Goal: Task Accomplishment & Management: Use online tool/utility

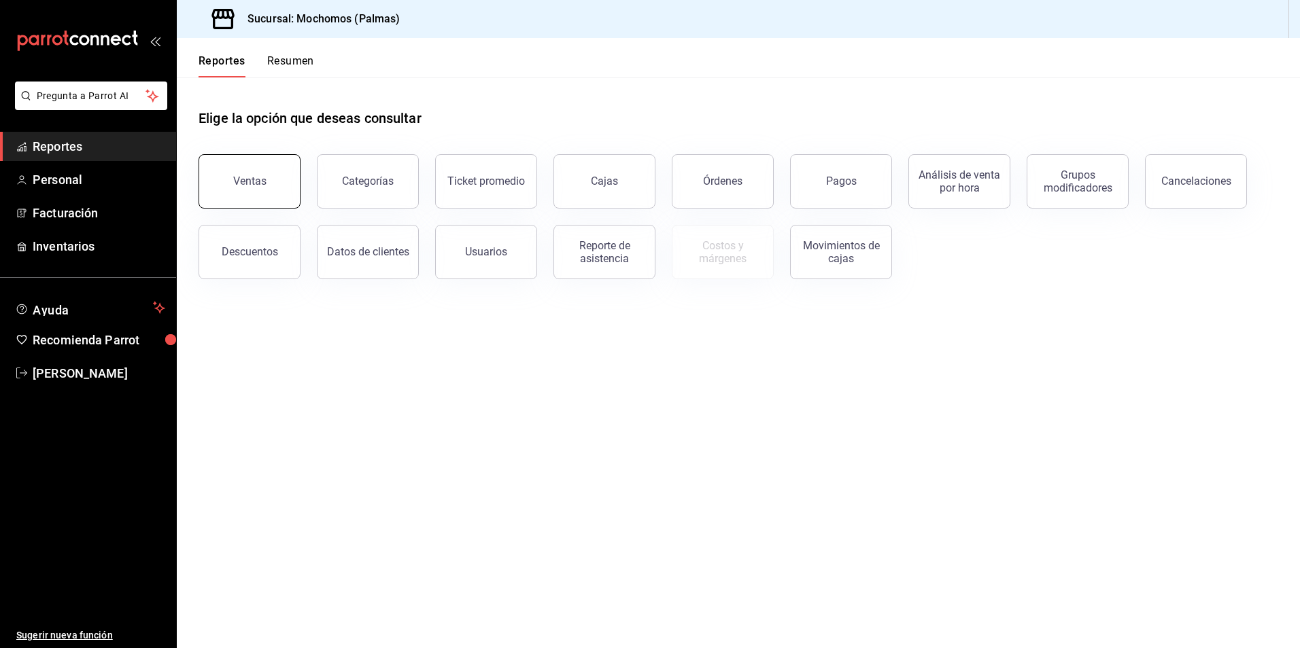
click at [260, 186] on div "Ventas" at bounding box center [249, 181] width 33 height 13
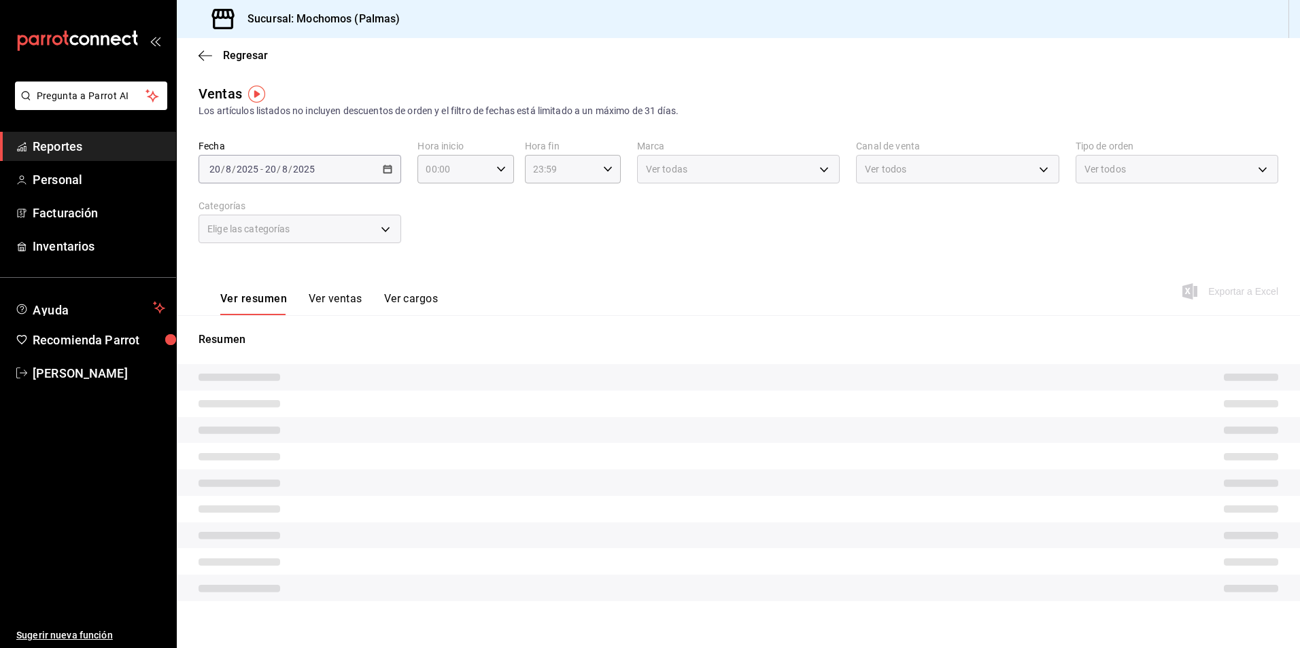
type input "05:00"
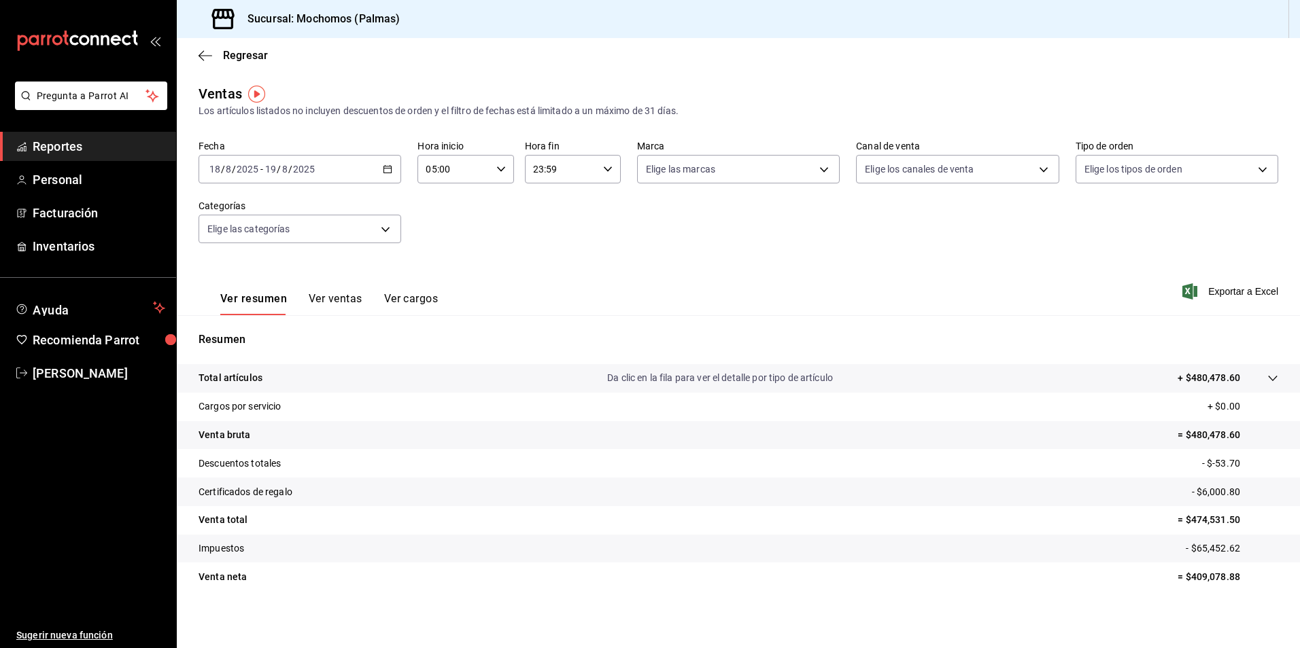
click at [384, 171] on icon "button" at bounding box center [388, 170] width 10 height 10
click at [254, 330] on span "Rango de fechas" at bounding box center [262, 333] width 105 height 14
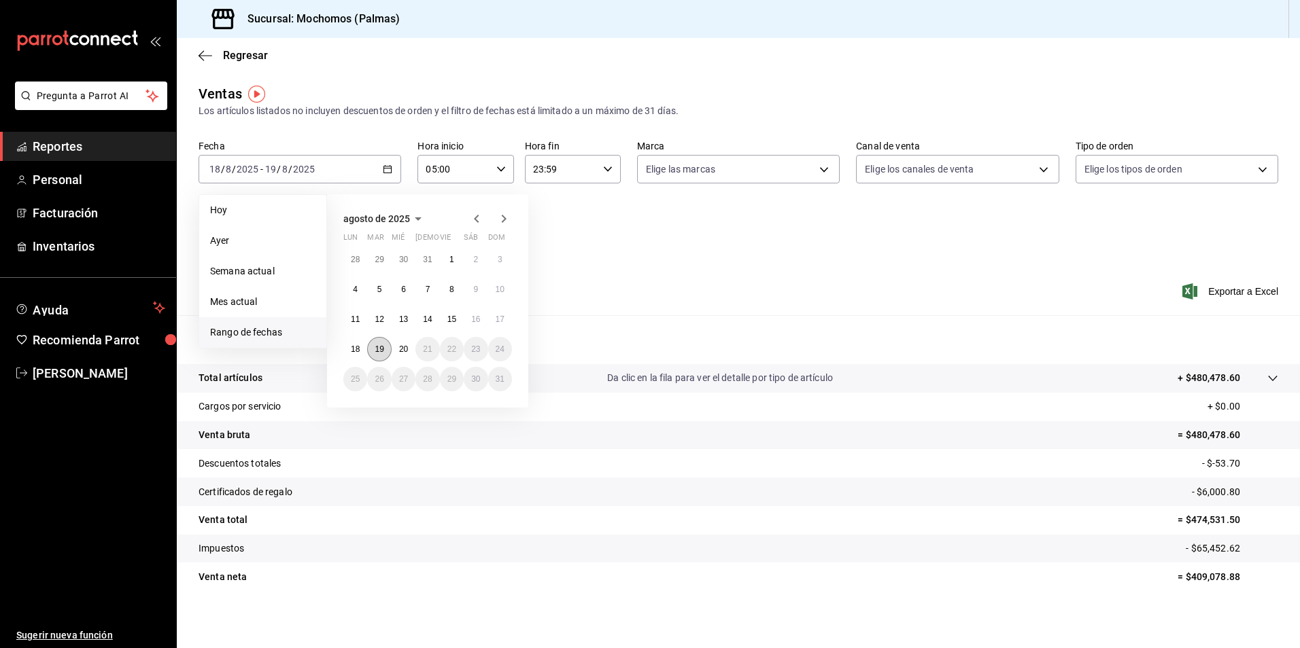
click at [381, 347] on abbr "19" at bounding box center [379, 350] width 9 height 10
click at [385, 347] on button "19" at bounding box center [379, 349] width 24 height 24
click at [402, 347] on abbr "20" at bounding box center [403, 350] width 9 height 10
click at [372, 355] on button "19" at bounding box center [379, 349] width 24 height 24
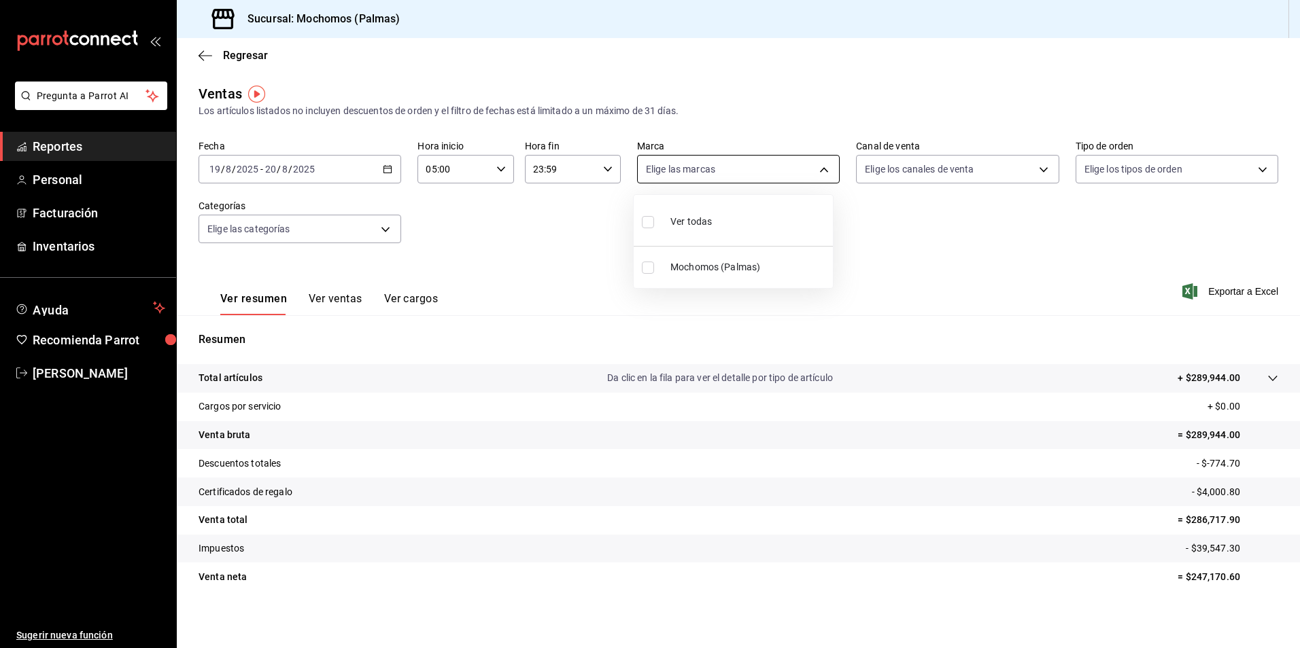
click at [809, 169] on body "Pregunta a Parrot AI Reportes Personal Facturación Inventarios Ayuda Recomienda…" at bounding box center [650, 324] width 1300 height 648
click at [742, 271] on span "Mochomos (Palmas)" at bounding box center [748, 267] width 157 height 14
type input "70f98016-ab90-4f26-81e6-ab4884d8d8a0"
checkbox input "true"
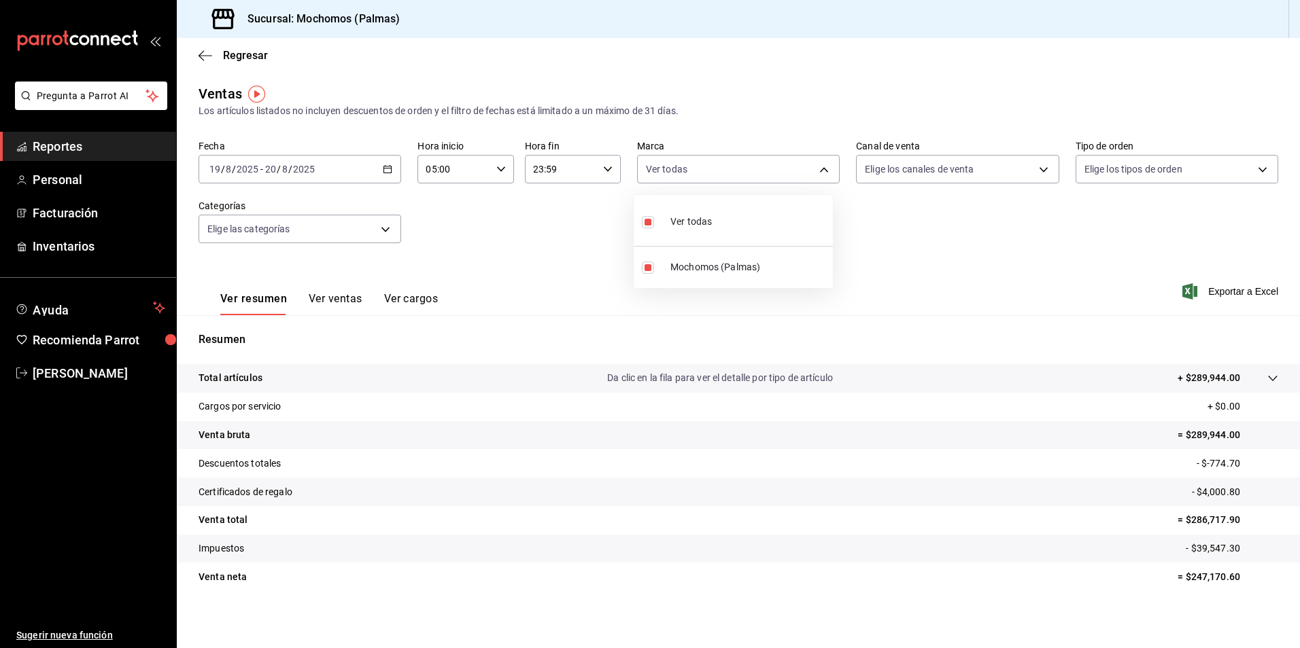
click at [971, 176] on div at bounding box center [650, 324] width 1300 height 648
click at [1033, 167] on body "Pregunta a Parrot AI Reportes Personal Facturación Inventarios Ayuda Recomienda…" at bounding box center [650, 324] width 1300 height 648
click at [861, 218] on input "checkbox" at bounding box center [865, 222] width 12 height 12
checkbox input "true"
type input "PARROT,UBER_EATS,RAPPI,DIDI_FOOD,ONLINE"
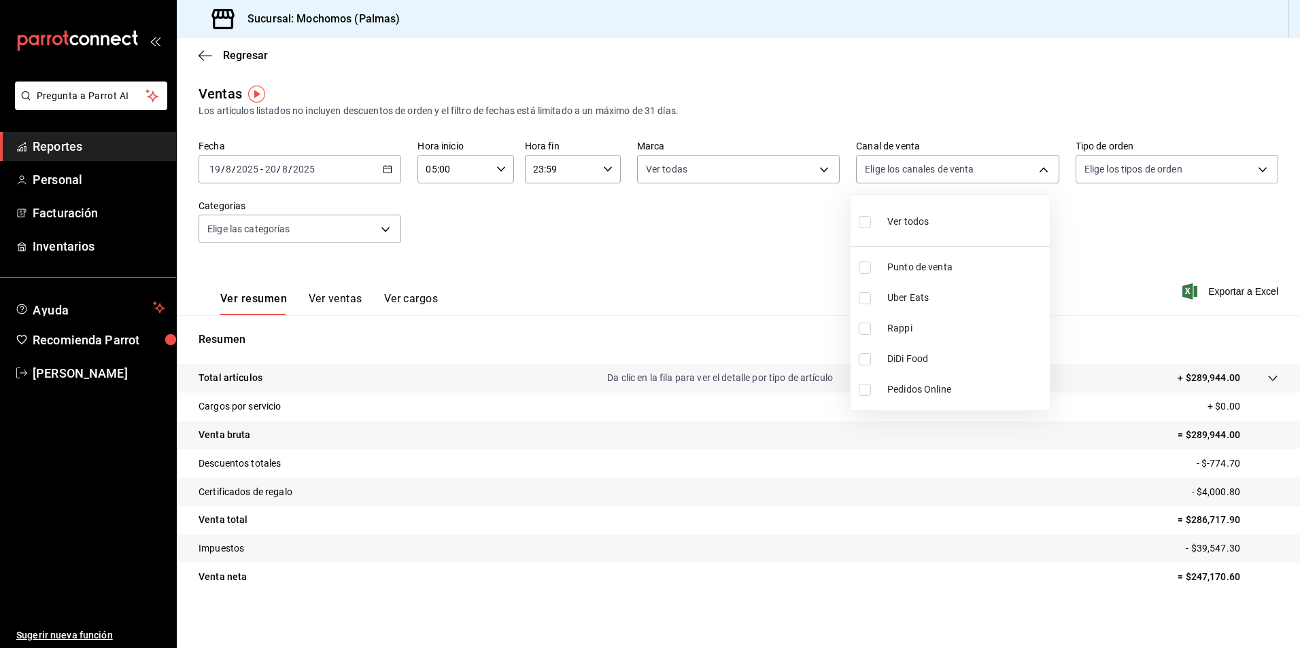
checkbox input "true"
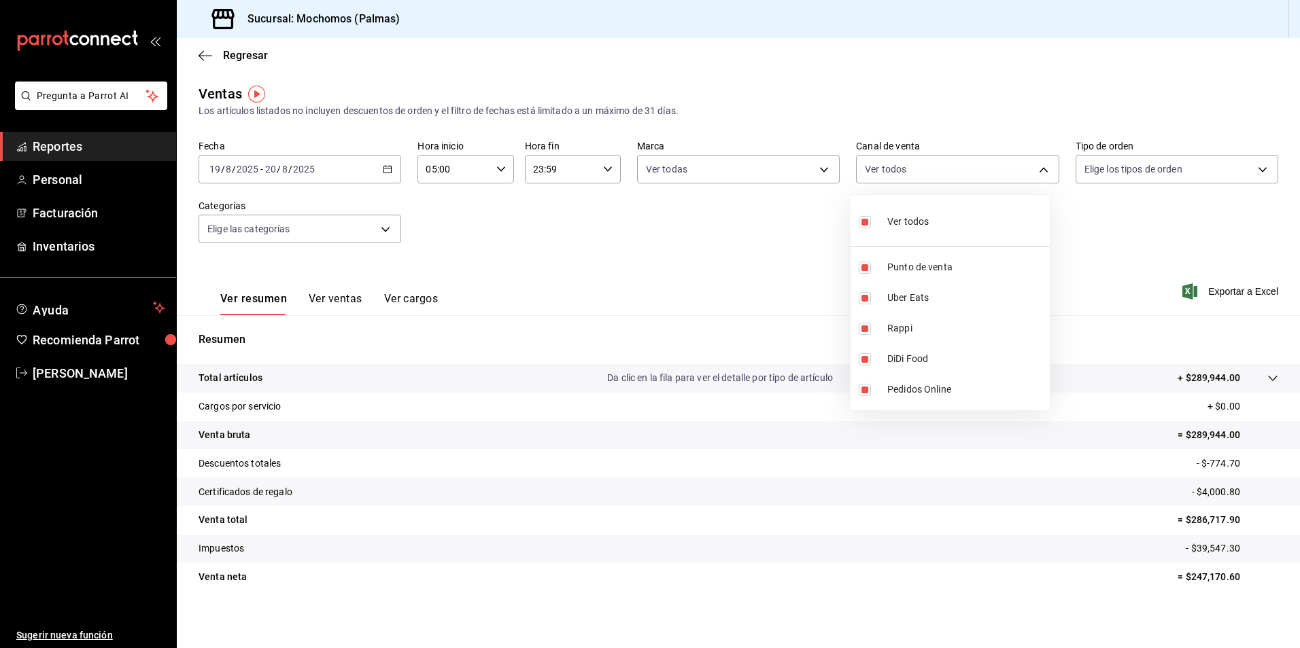
click at [1243, 169] on div at bounding box center [650, 324] width 1300 height 648
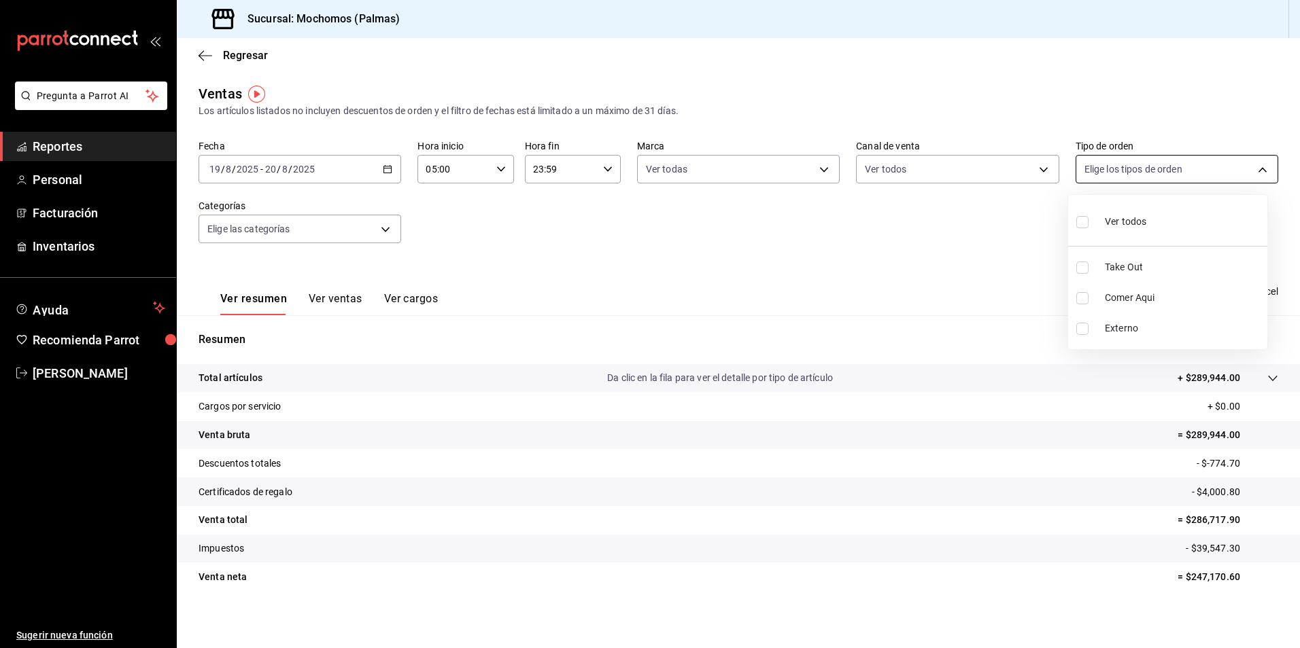
click at [1253, 167] on body "Pregunta a Parrot AI Reportes Personal Facturación Inventarios Ayuda Recomienda…" at bounding box center [650, 324] width 1300 height 648
click at [1084, 222] on input "checkbox" at bounding box center [1082, 222] width 12 height 12
checkbox input "true"
type input "1406dacc-122d-474b-a961-72adf1b142d8,23052771-8e1b-43e3-b7da-1a661d939937,EXTER…"
checkbox input "true"
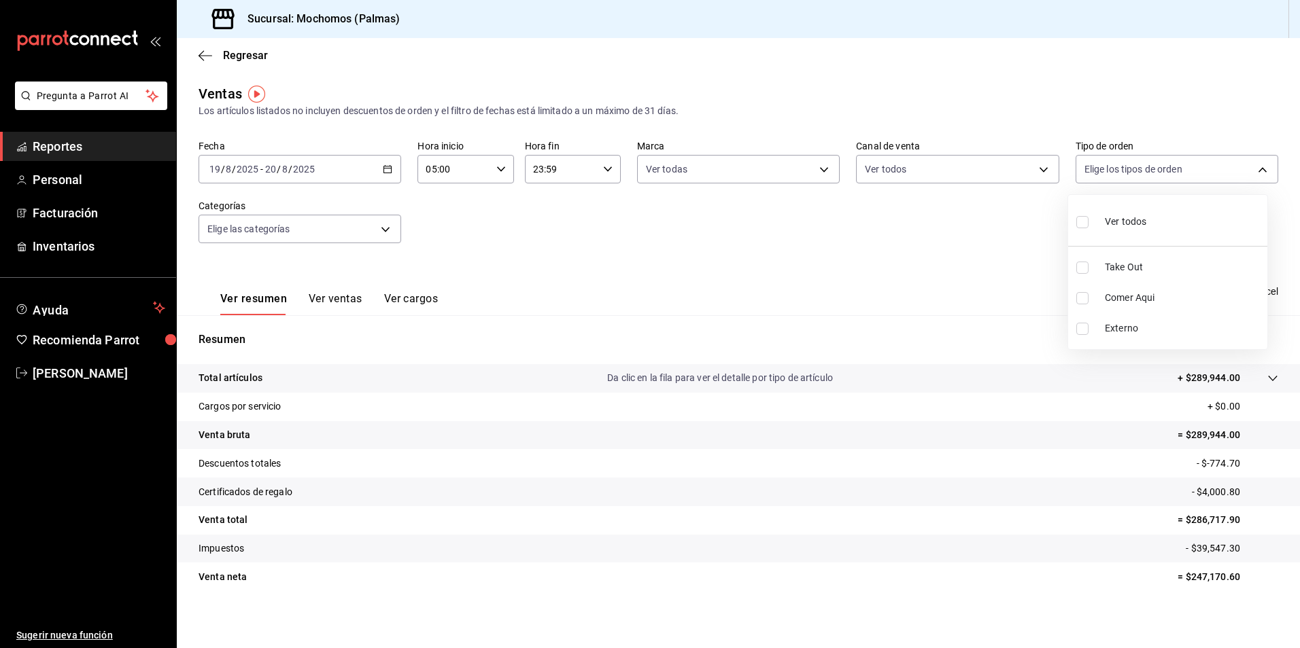
checkbox input "true"
click at [383, 226] on div at bounding box center [650, 324] width 1300 height 648
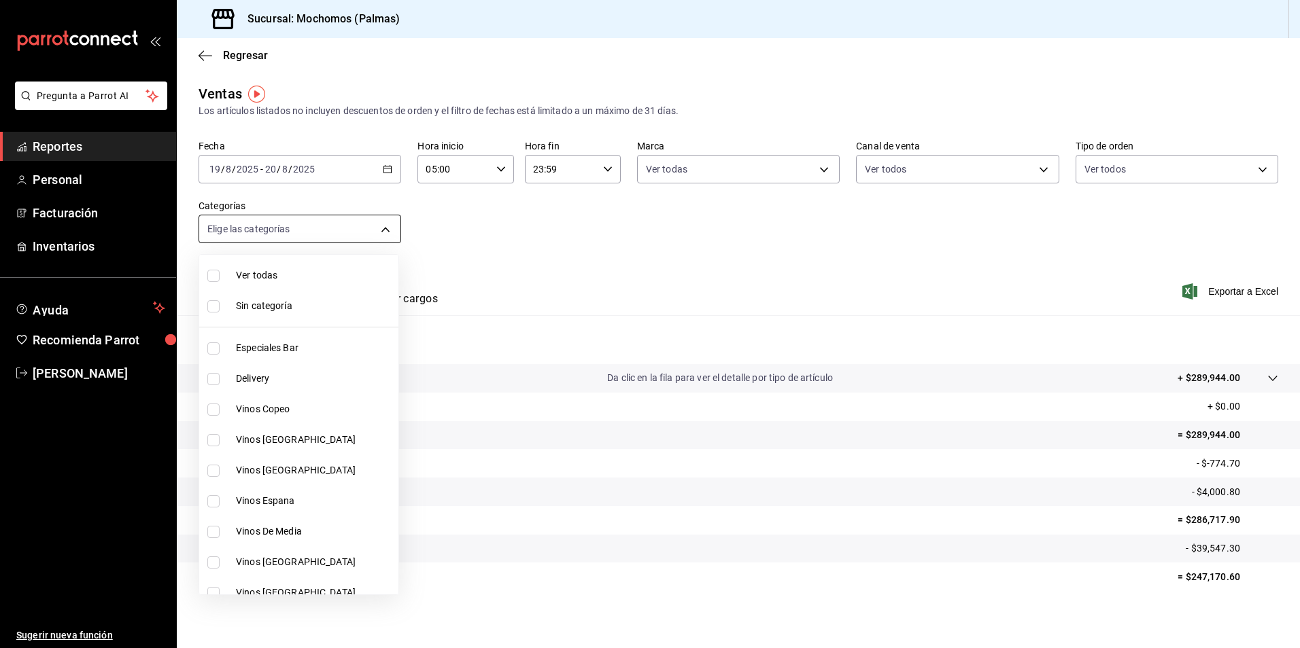
click at [383, 228] on body "Pregunta a Parrot AI Reportes Personal Facturación Inventarios Ayuda Recomienda…" at bounding box center [650, 324] width 1300 height 648
click at [214, 276] on input "checkbox" at bounding box center [213, 276] width 12 height 12
checkbox input "true"
type input "bf8485d7-e0cc-45c4-ab71-007f8ecc3e56,b9965cb2-92ec-4840-853f-0e08f184e216,7b542…"
checkbox input "true"
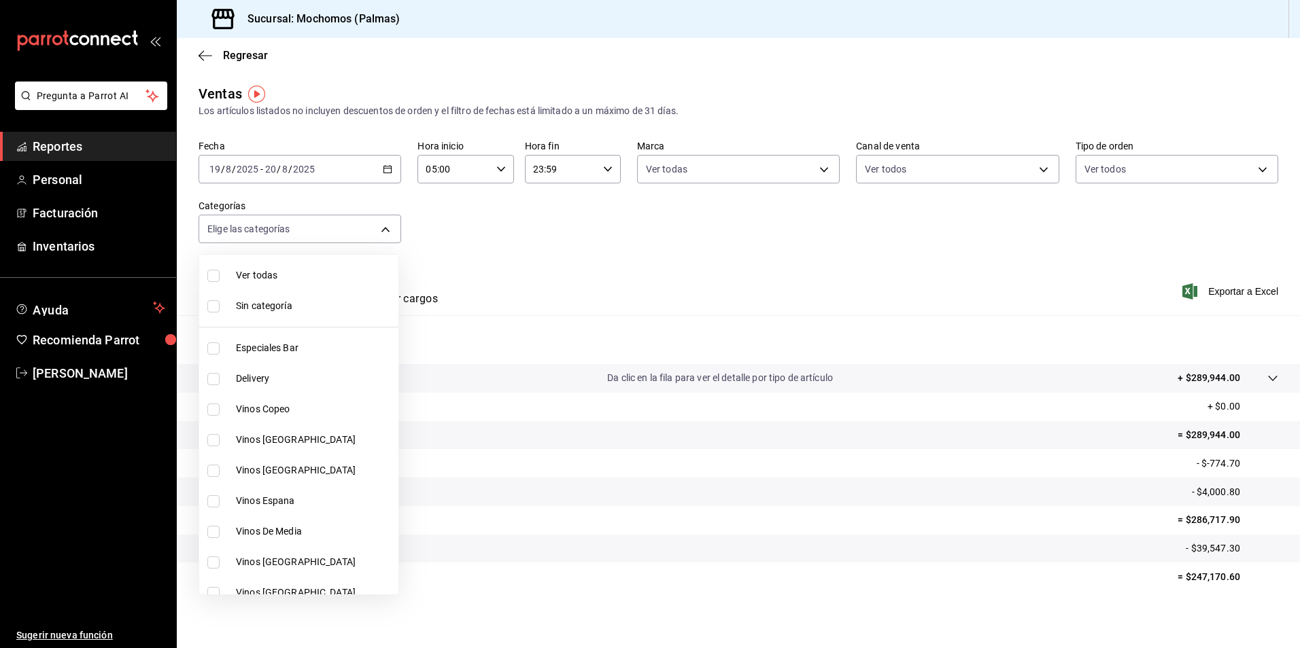
checkbox input "true"
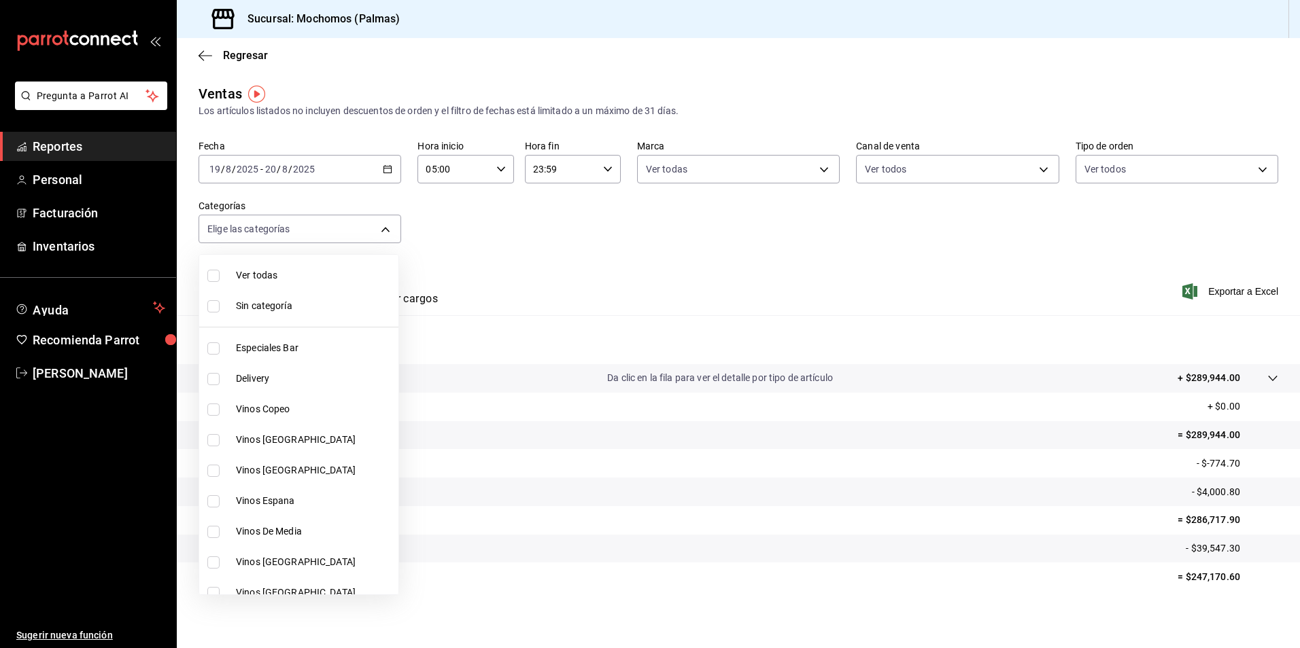
checkbox input "true"
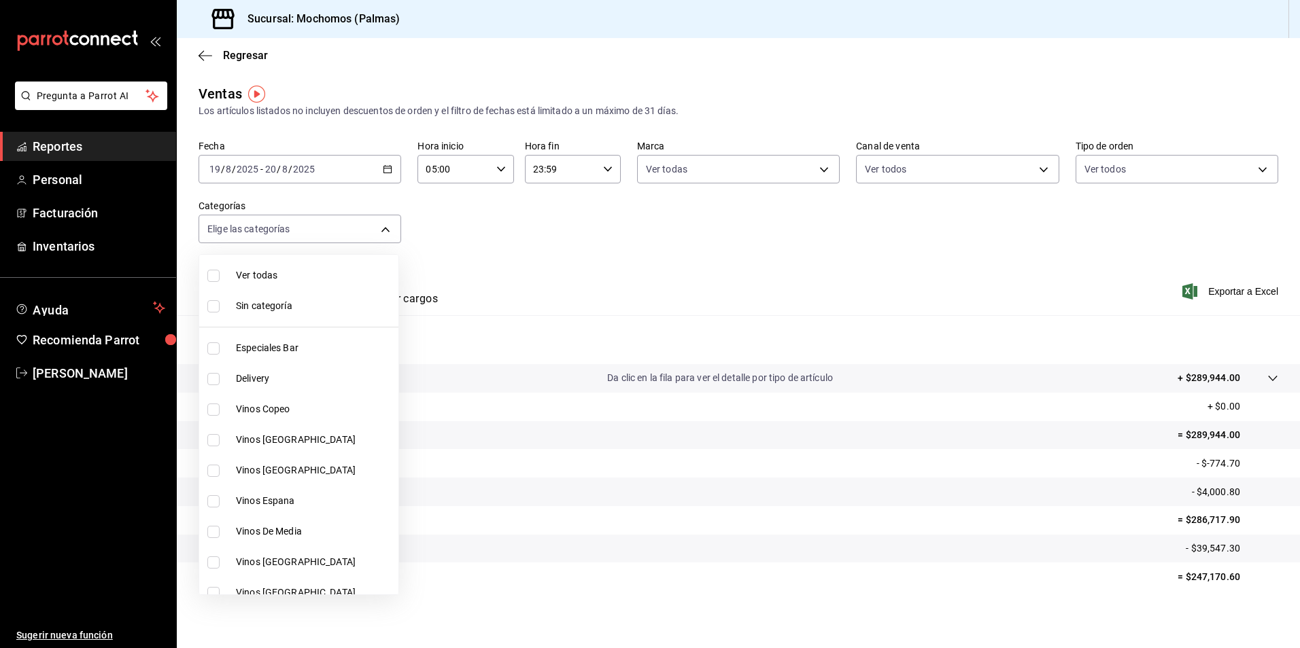
checkbox input "true"
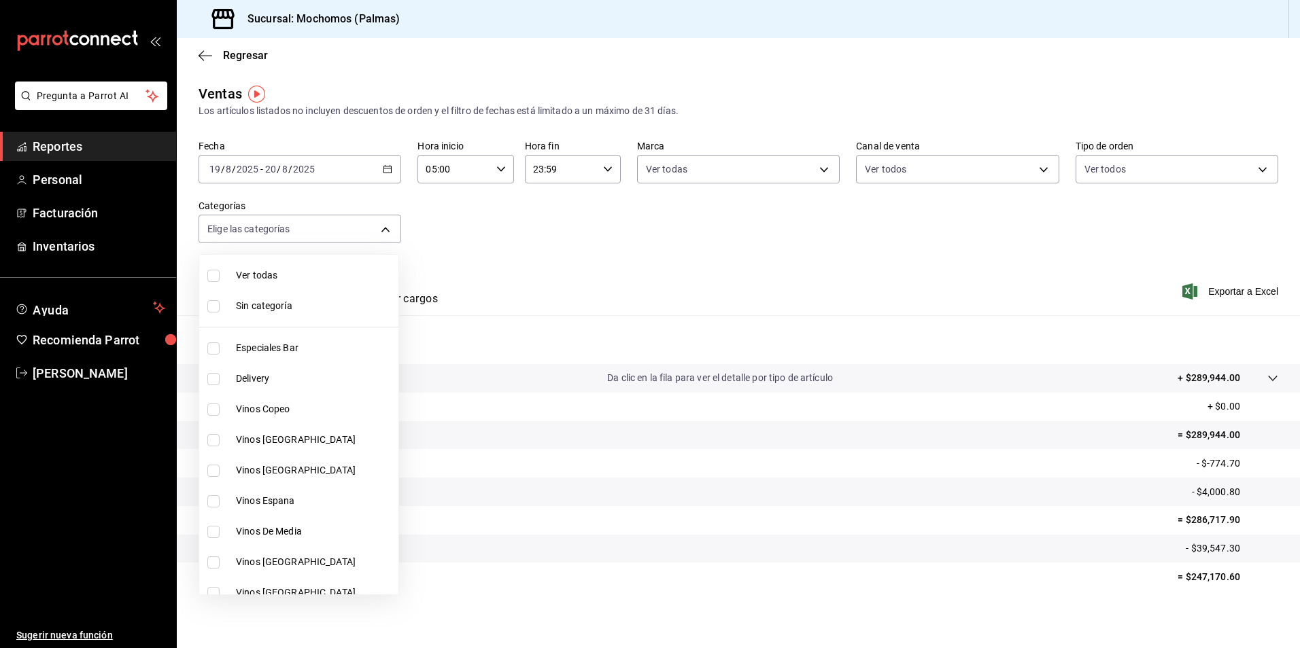
checkbox input "true"
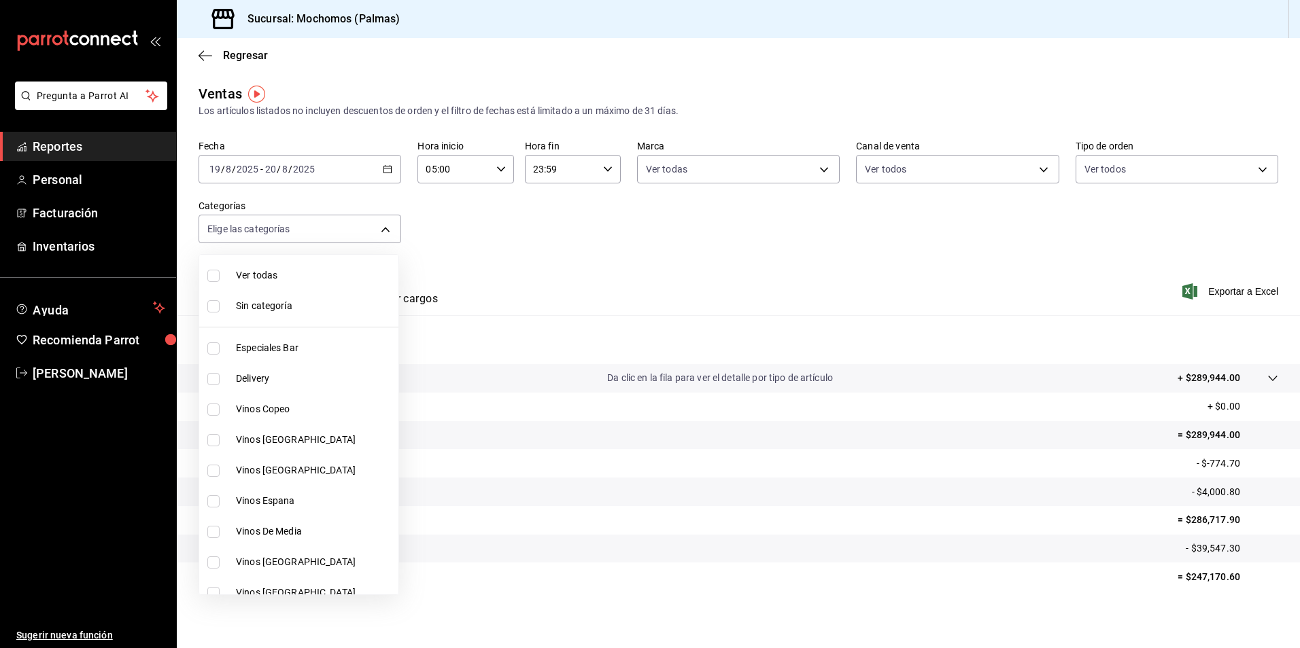
checkbox input "true"
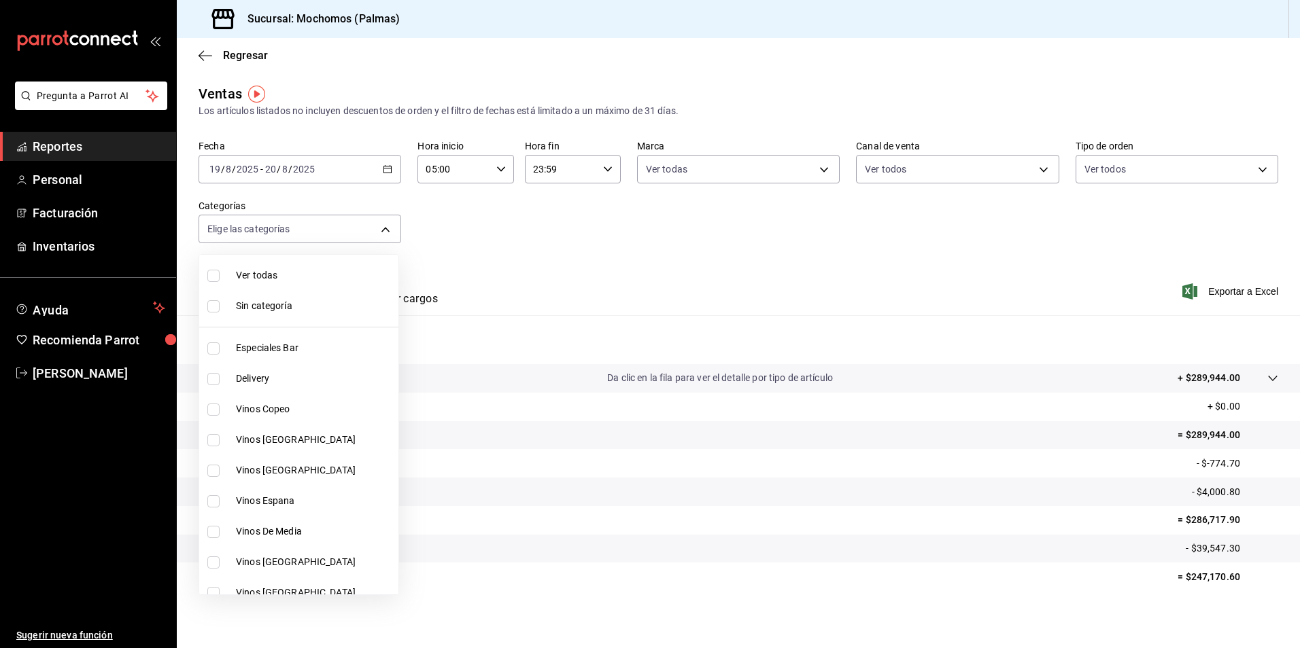
checkbox input "true"
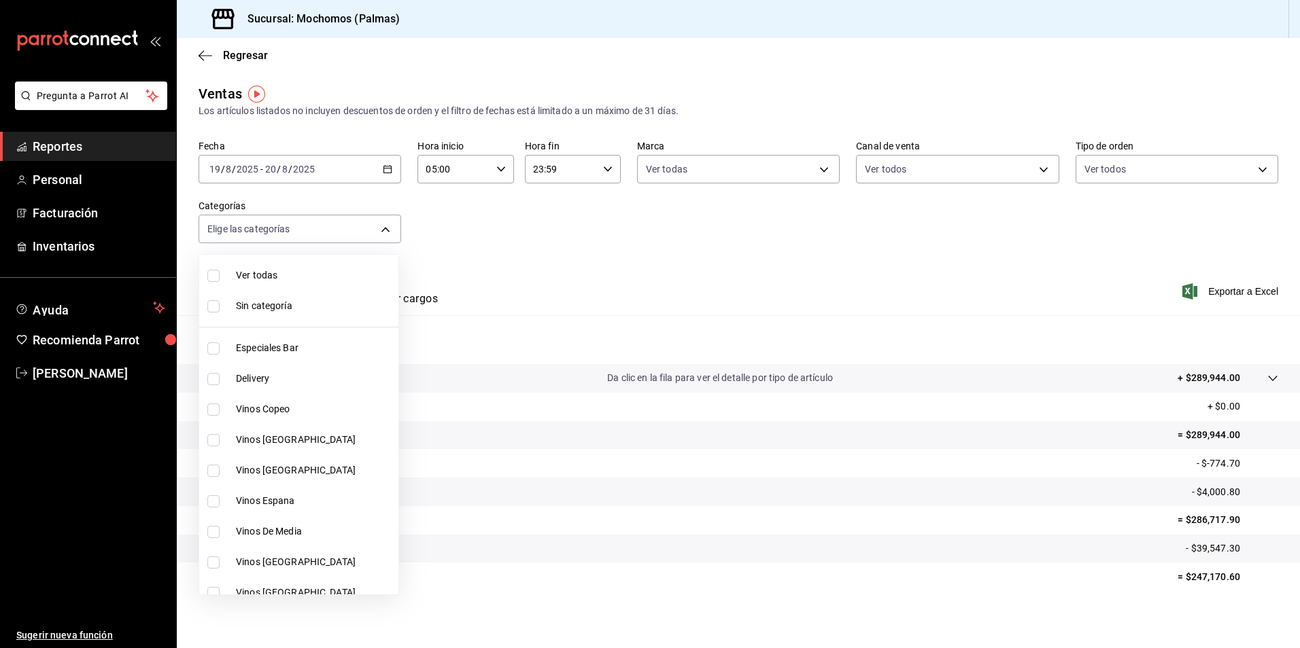
checkbox input "true"
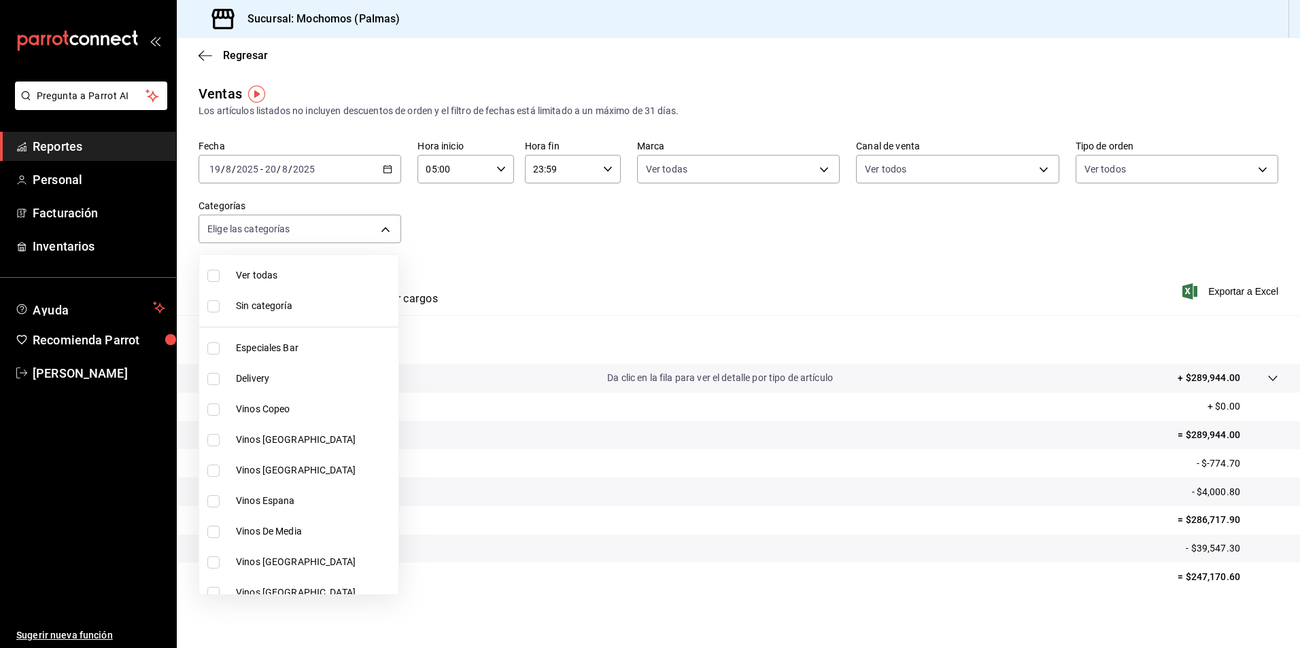
checkbox input "true"
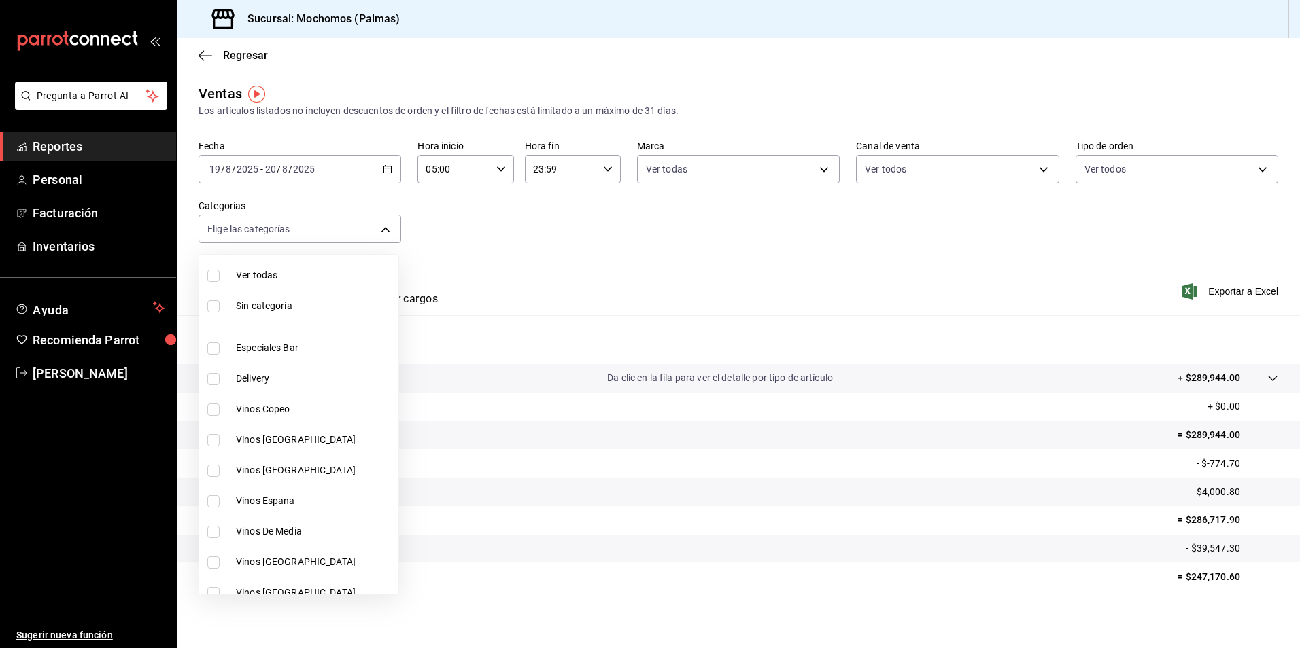
checkbox input "true"
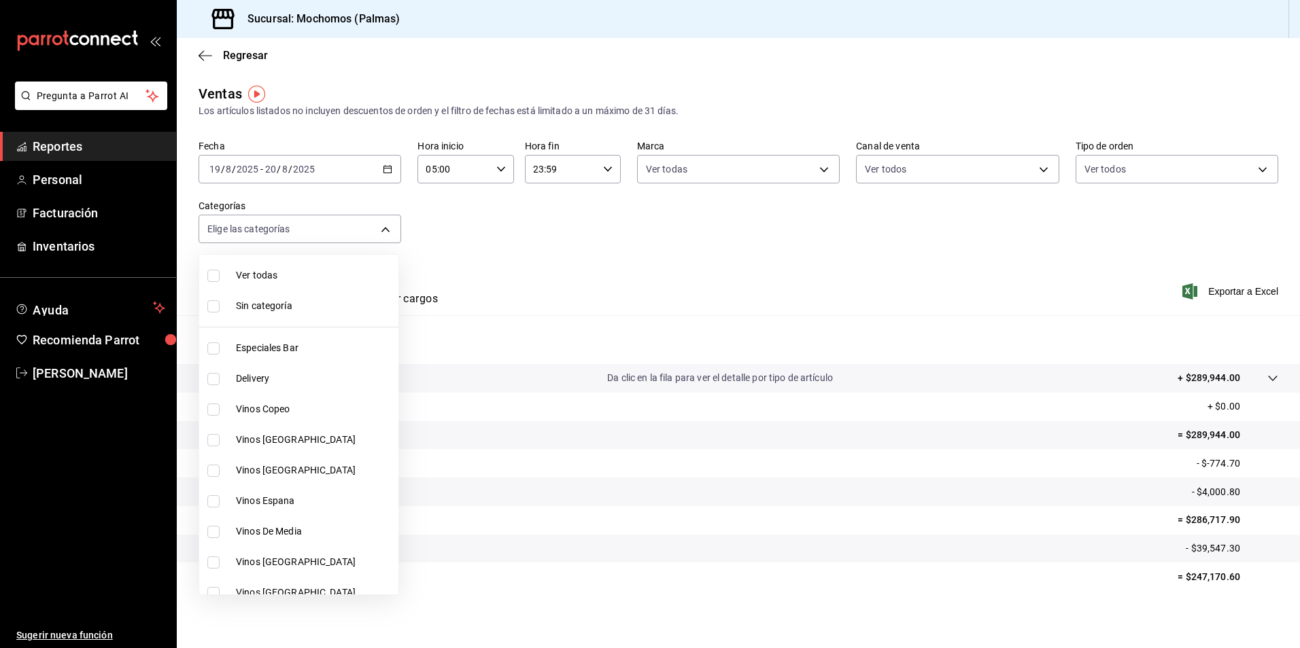
checkbox input "true"
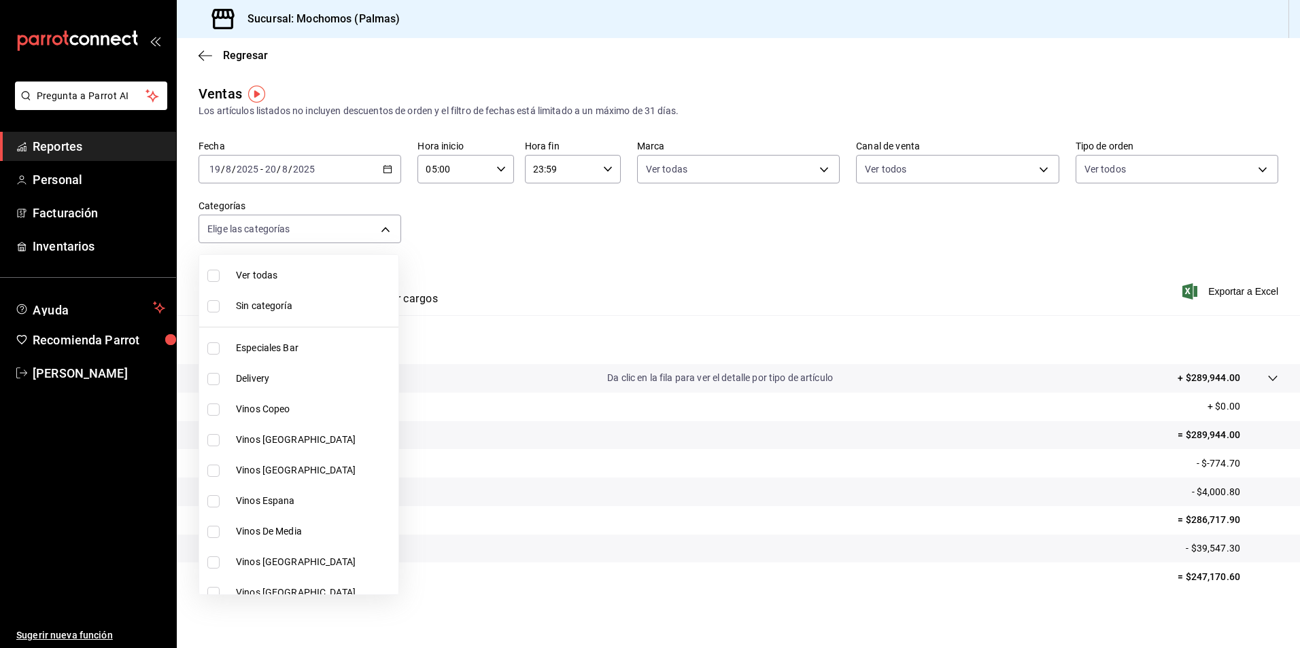
checkbox input "true"
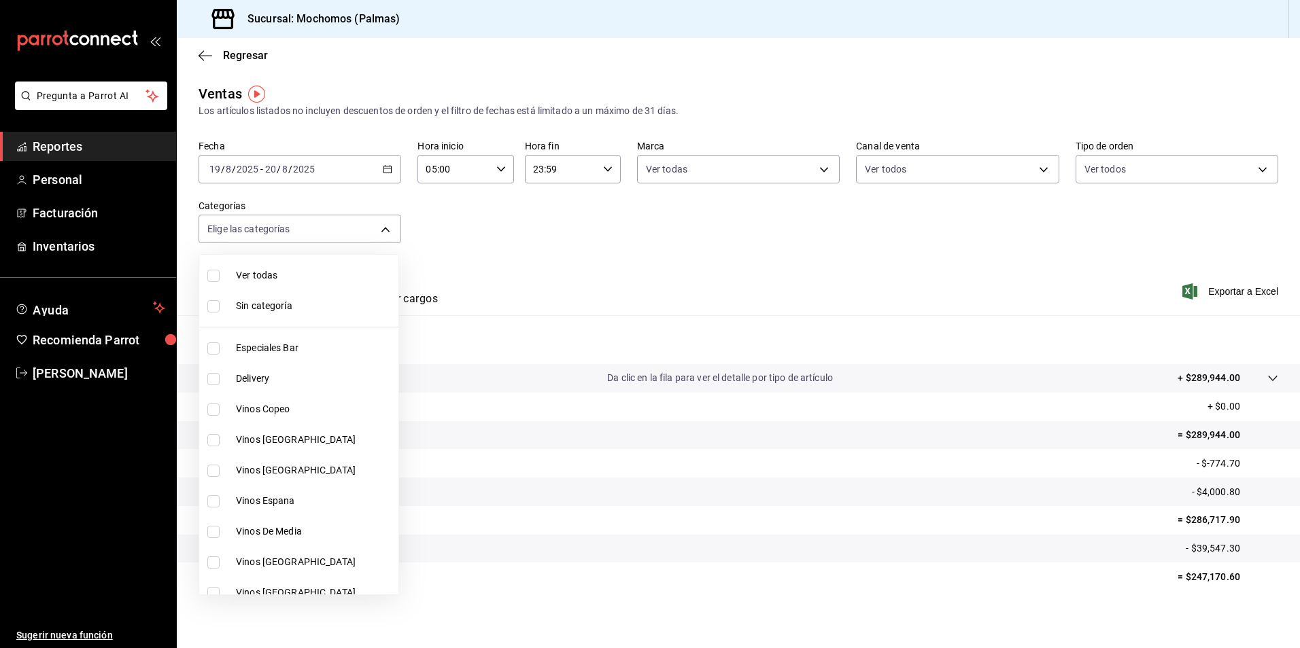
checkbox input "true"
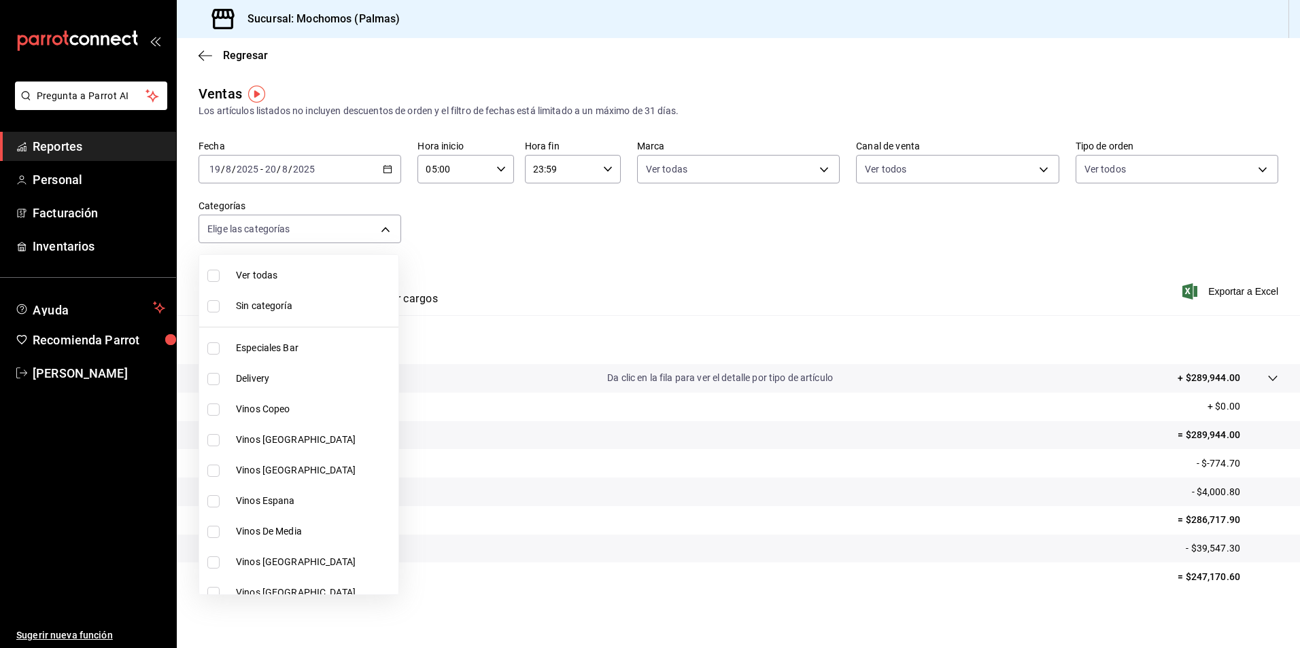
checkbox input "true"
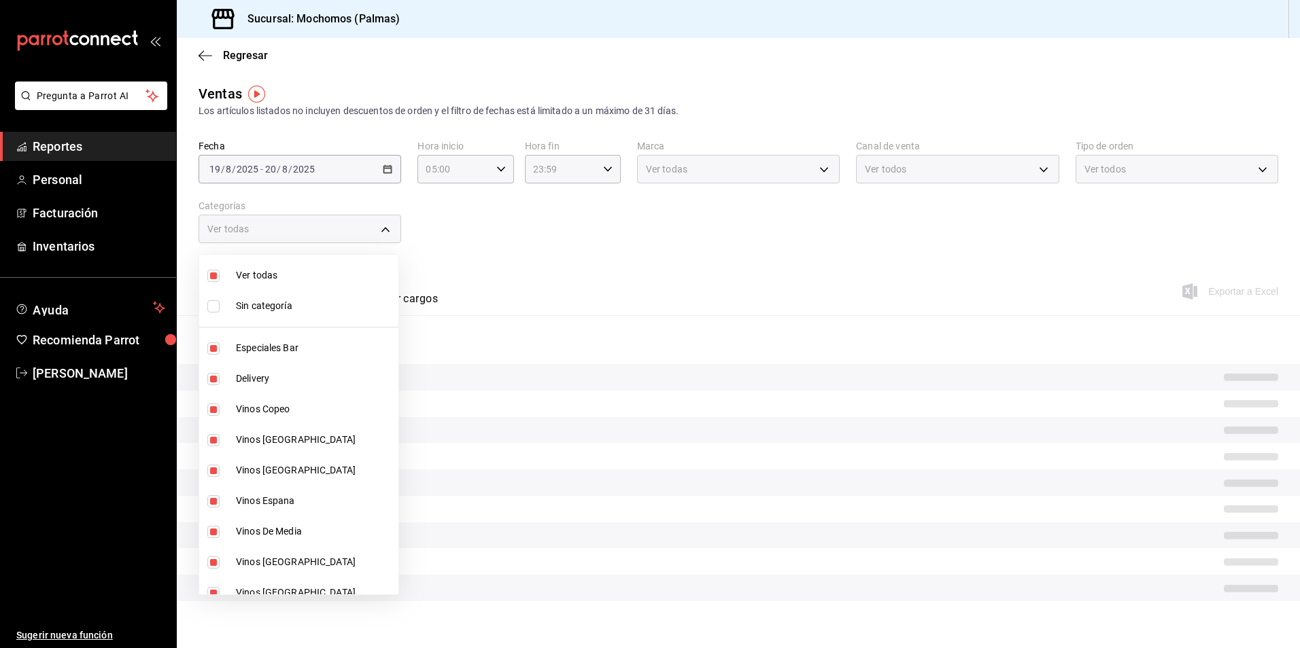
click at [523, 273] on div at bounding box center [650, 324] width 1300 height 648
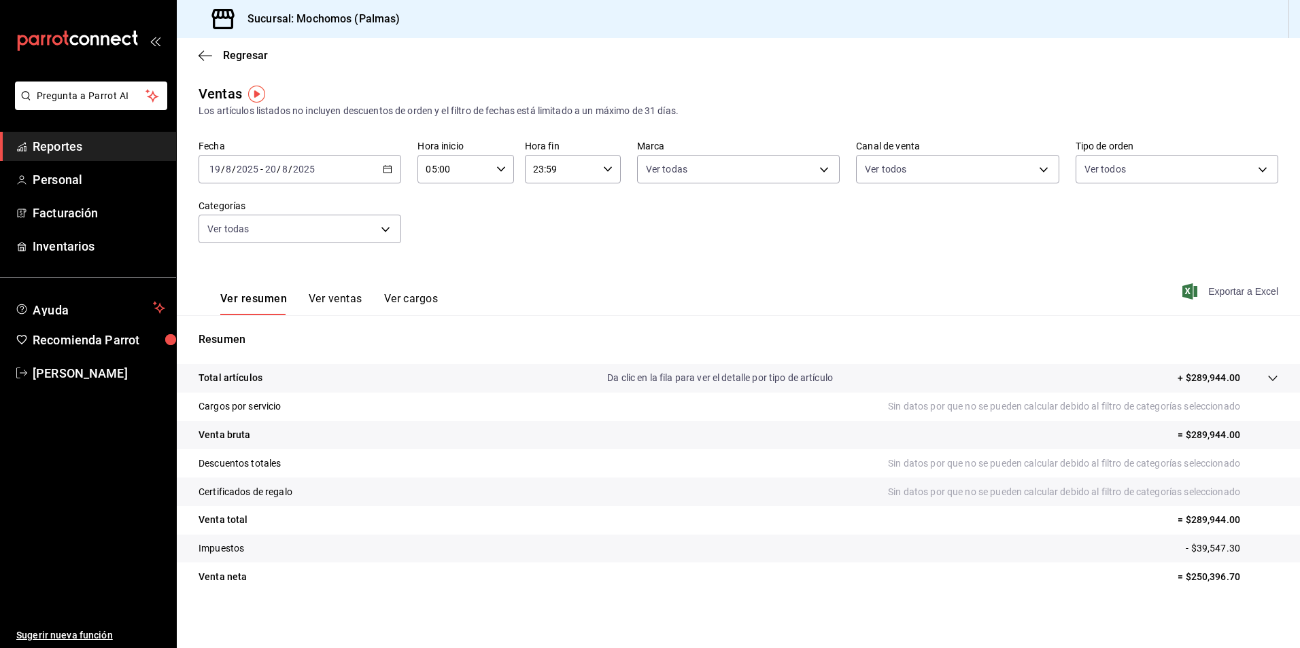
click at [1247, 294] on span "Exportar a Excel" at bounding box center [1231, 291] width 93 height 16
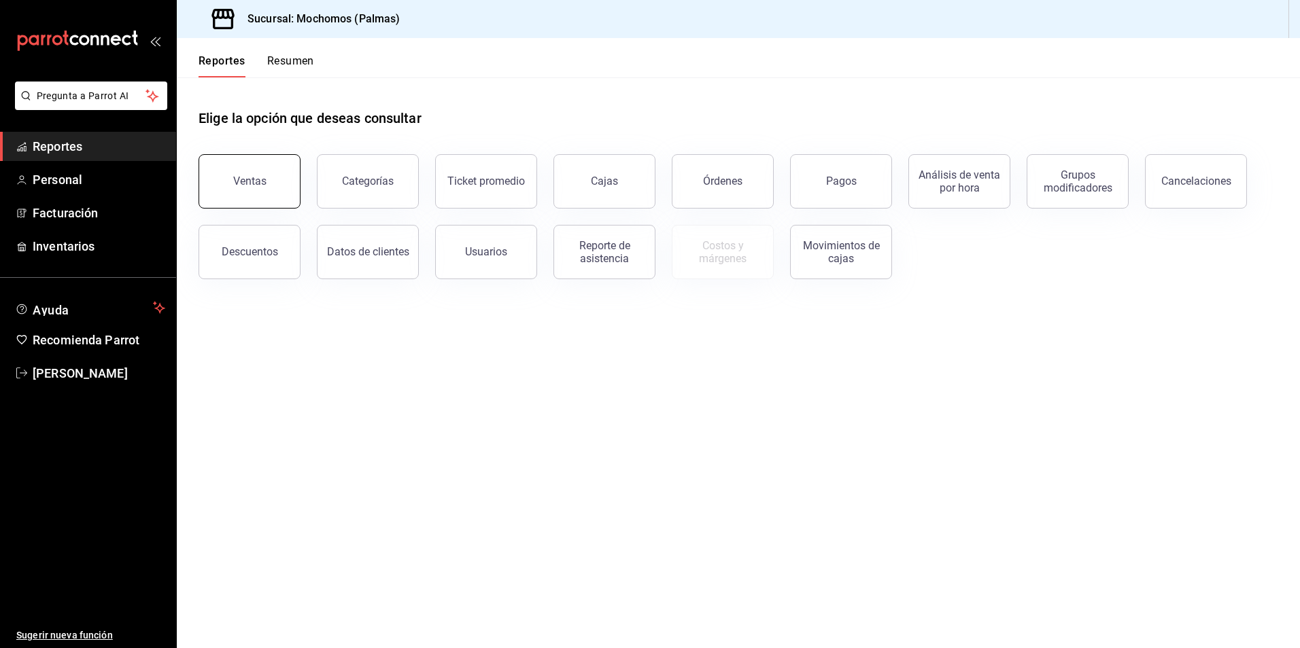
click at [266, 188] on button "Ventas" at bounding box center [249, 181] width 102 height 54
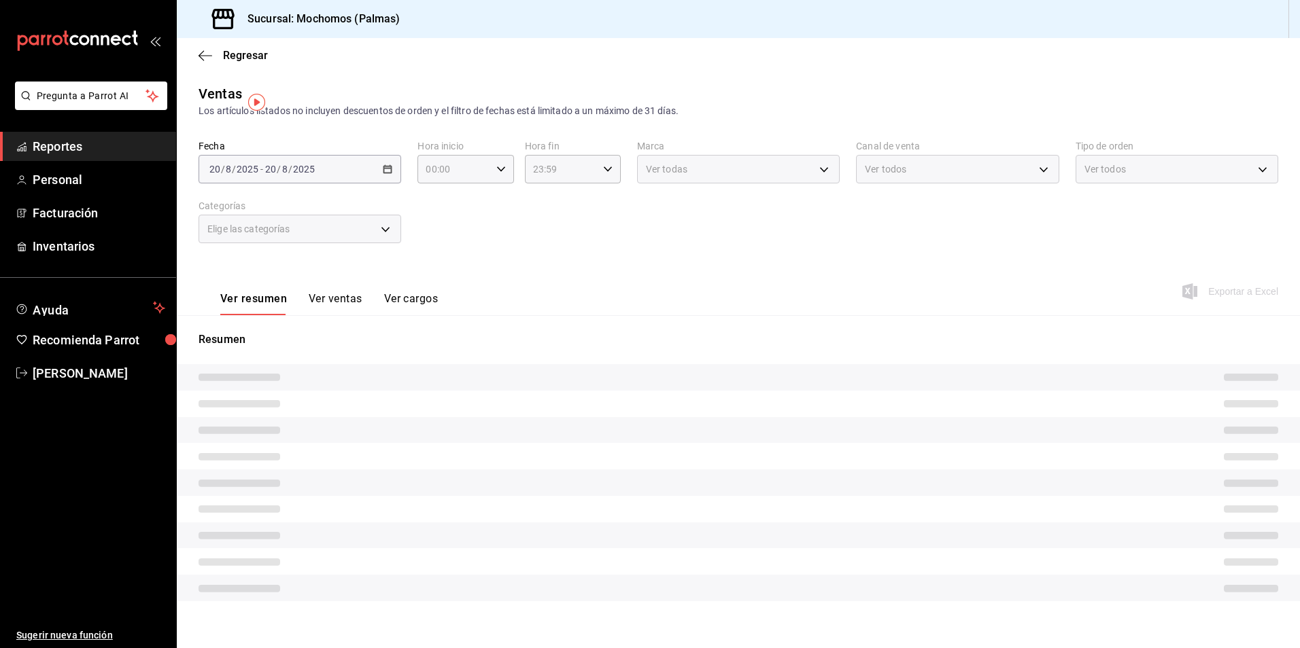
type input "05:00"
type input "PARROT,UBER_EATS,RAPPI,DIDI_FOOD,ONLINE"
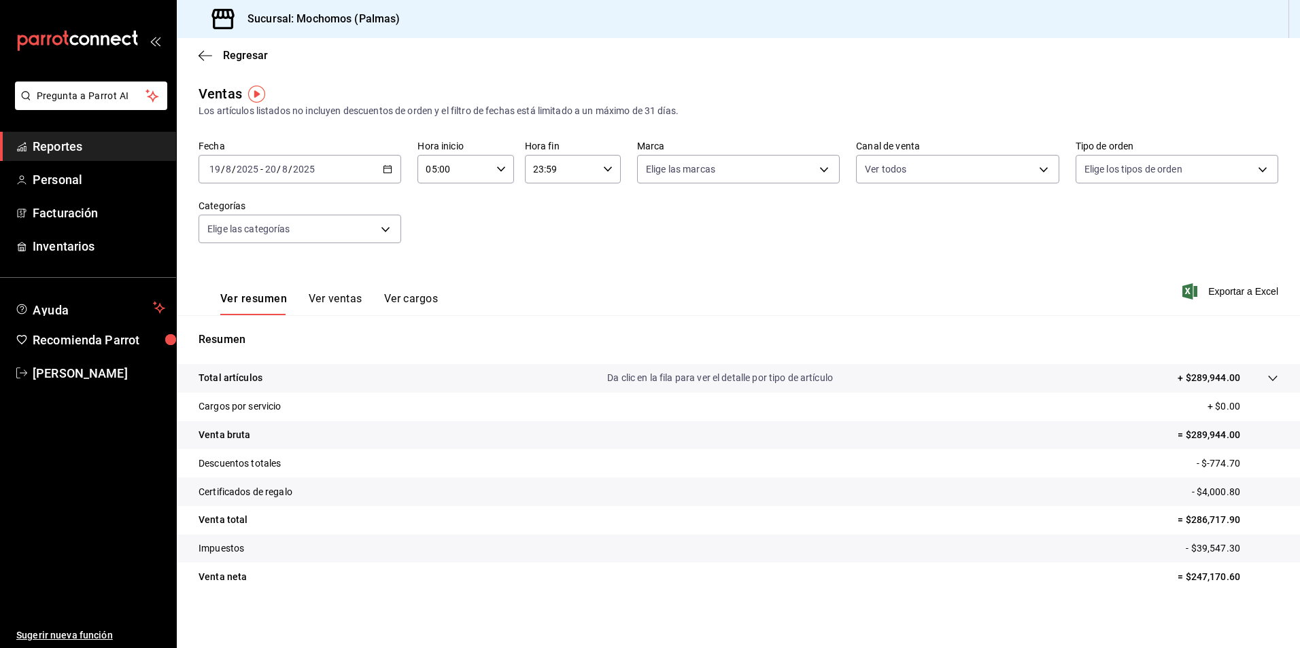
click at [385, 170] on icon "button" at bounding box center [388, 170] width 10 height 10
click at [281, 331] on span "Rango de fechas" at bounding box center [262, 333] width 105 height 14
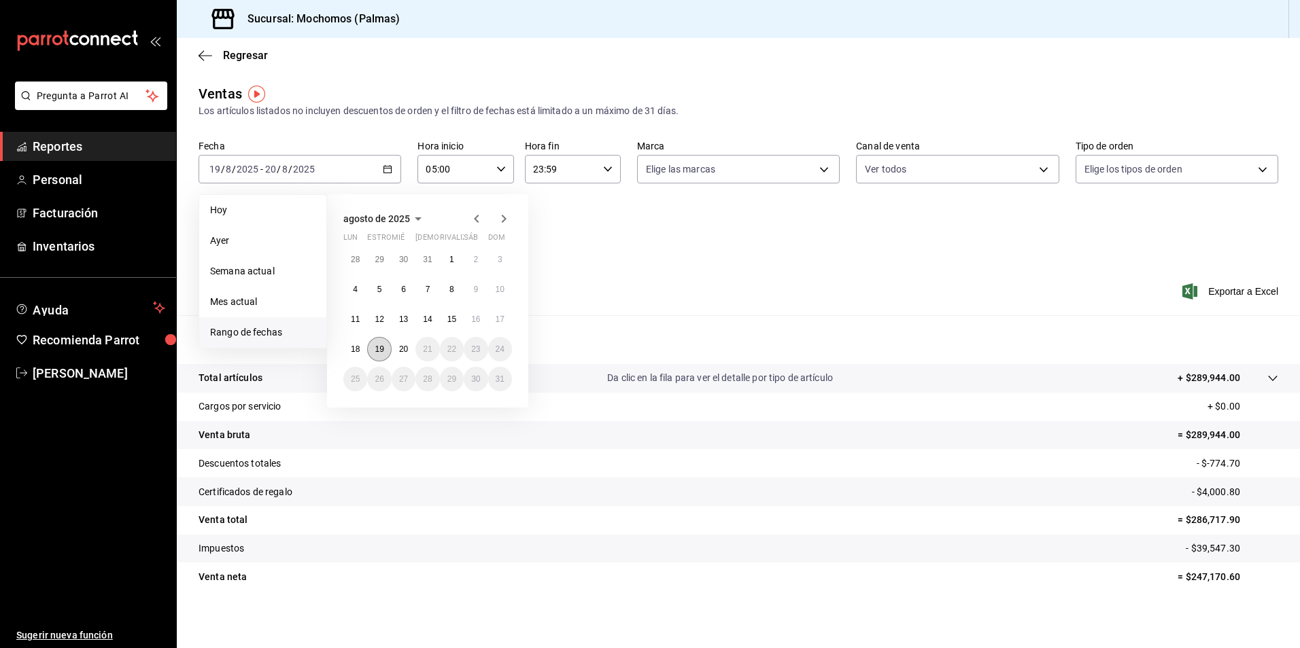
click at [381, 350] on abbr "19" at bounding box center [379, 350] width 9 height 10
click at [404, 346] on abbr "20" at bounding box center [403, 350] width 9 height 10
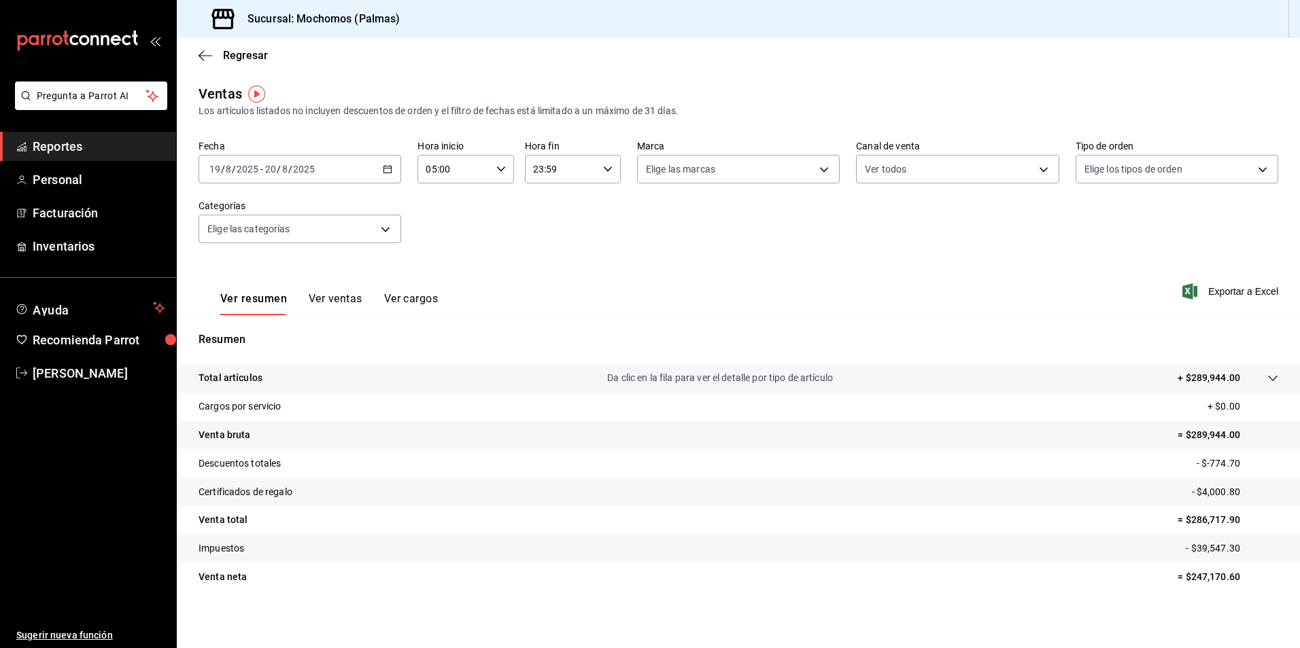
click at [499, 170] on \(Stroke\) "button" at bounding box center [501, 169] width 8 height 5
click at [446, 255] on span "12" at bounding box center [439, 255] width 26 height 11
type input "12:00"
click at [610, 210] on div at bounding box center [650, 324] width 1300 height 648
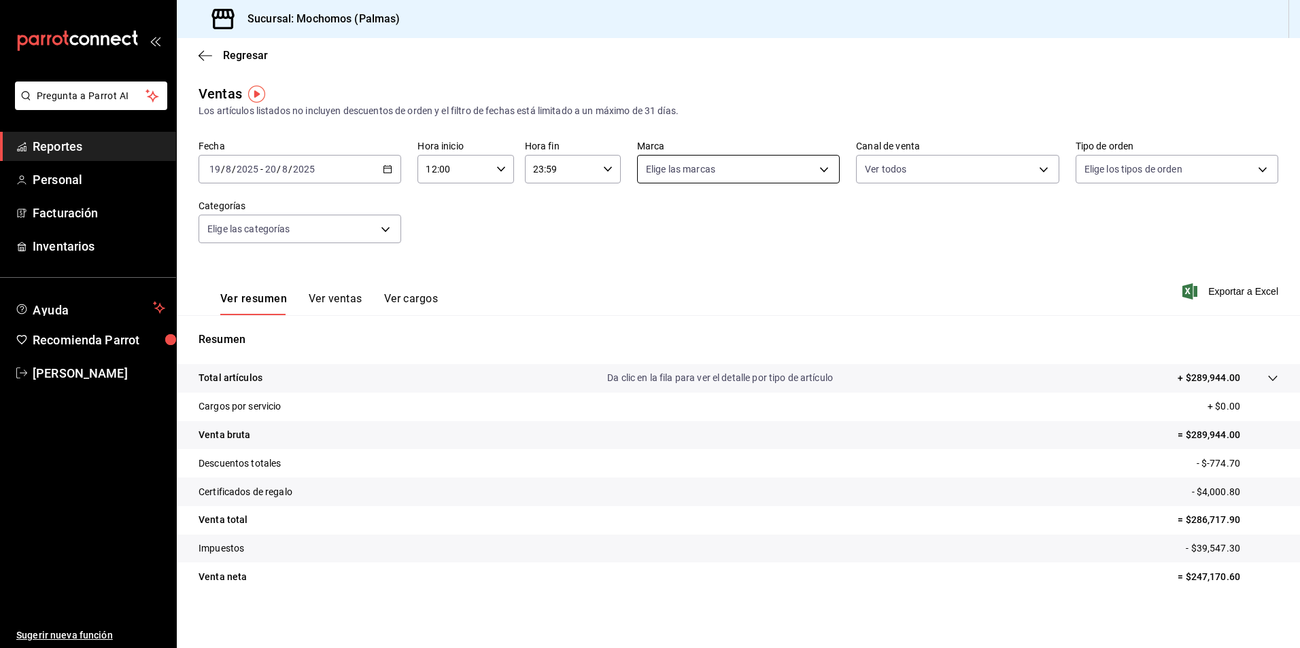
click at [814, 166] on body "Pregunta a Parrot AI Reportes Personal Facturación Inventarios Ayuda Recomienda…" at bounding box center [650, 324] width 1300 height 648
click at [712, 218] on li "Ver todas" at bounding box center [733, 221] width 199 height 40
type input "70f98016-ab90-4f26-81e6-ab4884d8d8a0"
checkbox input "true"
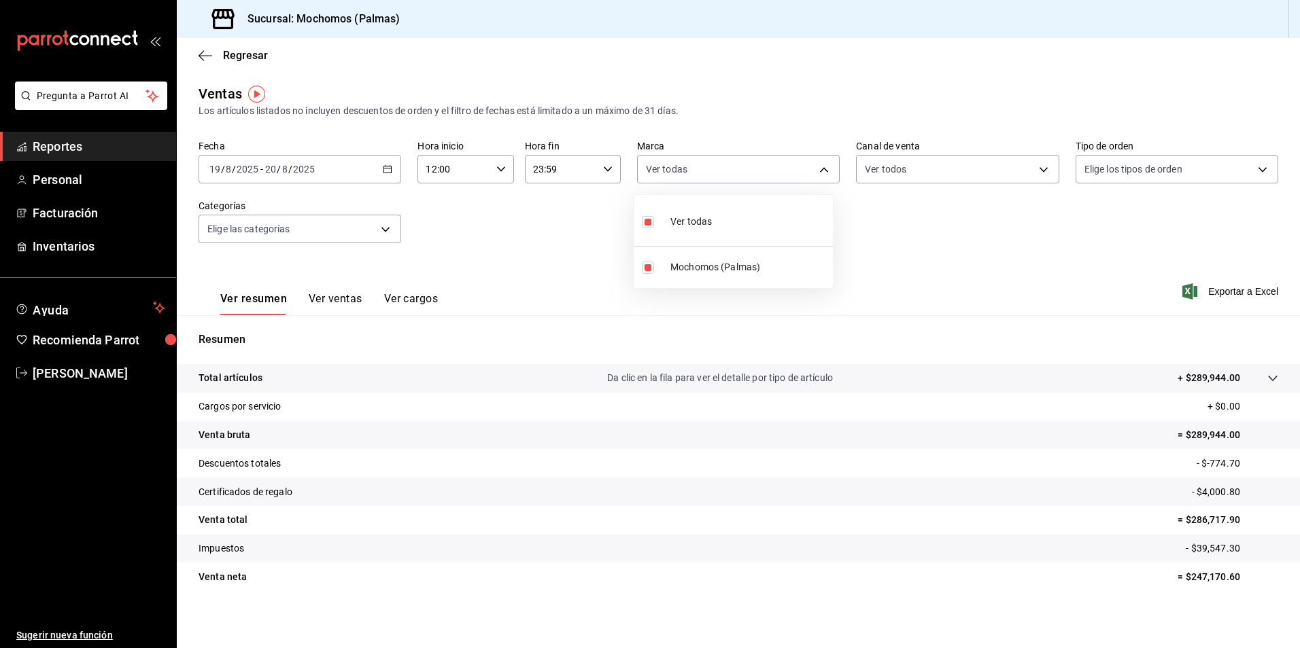
click at [1038, 171] on div at bounding box center [650, 324] width 1300 height 648
click at [1036, 170] on body "Pregunta a Parrot AI Reportes Personal Facturación Inventarios Ayuda Recomienda…" at bounding box center [650, 324] width 1300 height 648
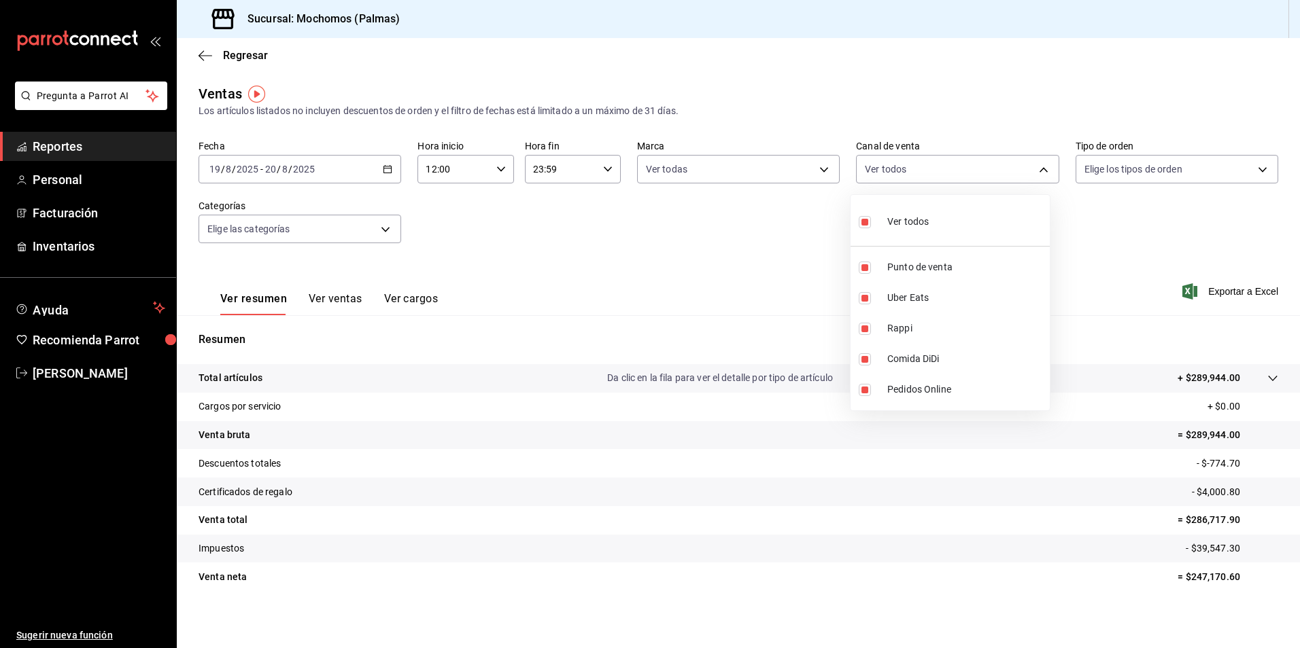
click at [864, 223] on input "checkbox" at bounding box center [865, 222] width 12 height 12
checkbox input "false"
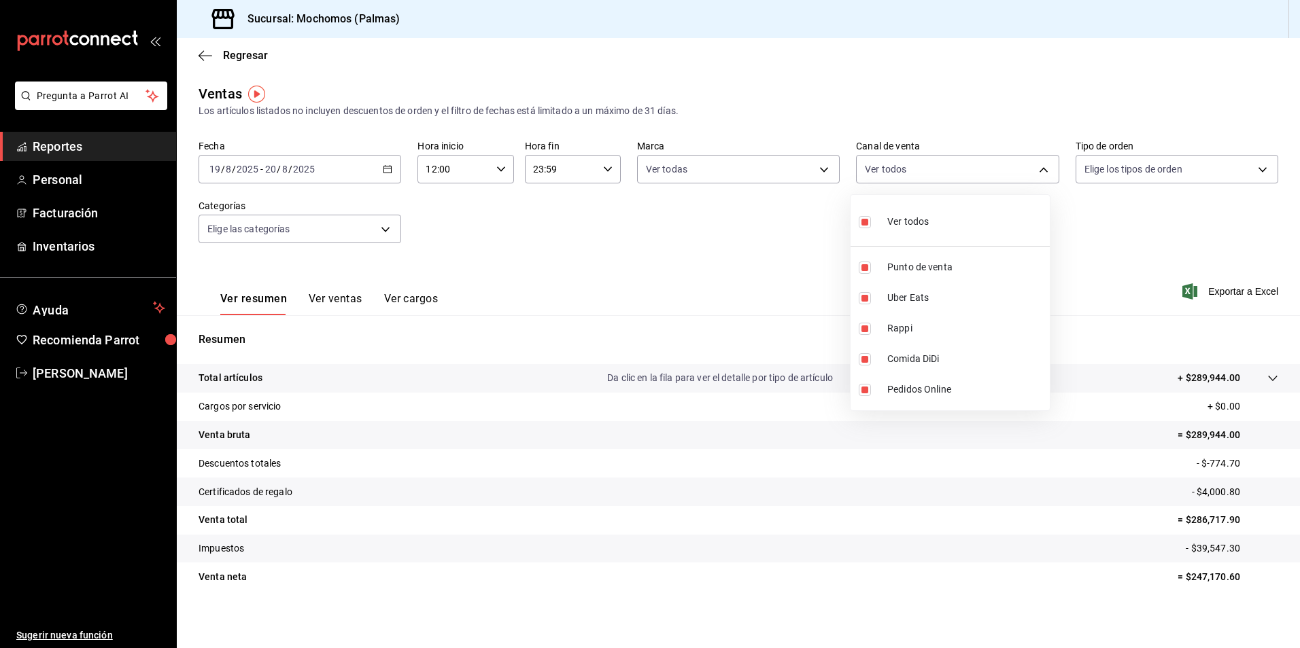
checkbox input "false"
click at [864, 223] on input "checkbox" at bounding box center [865, 222] width 12 height 12
checkbox input "true"
type input "PARROT,UBER_EATS,RAPPI,DIDI_FOOD,ONLINE"
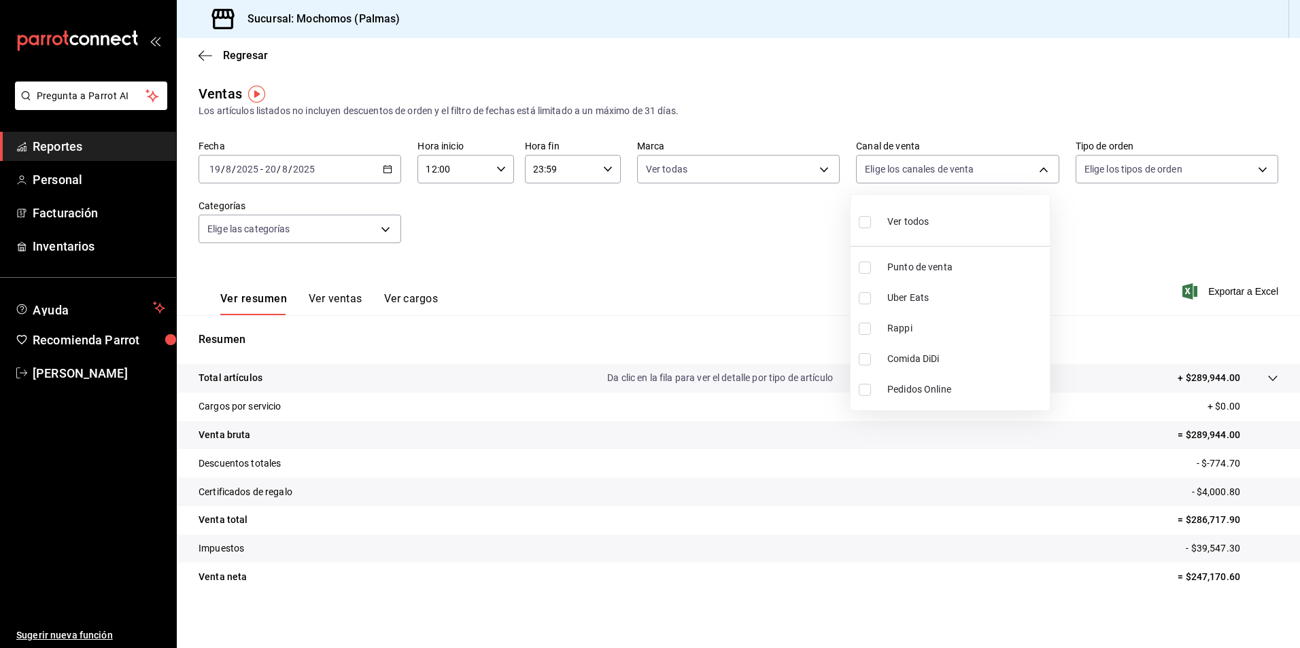
checkbox input "true"
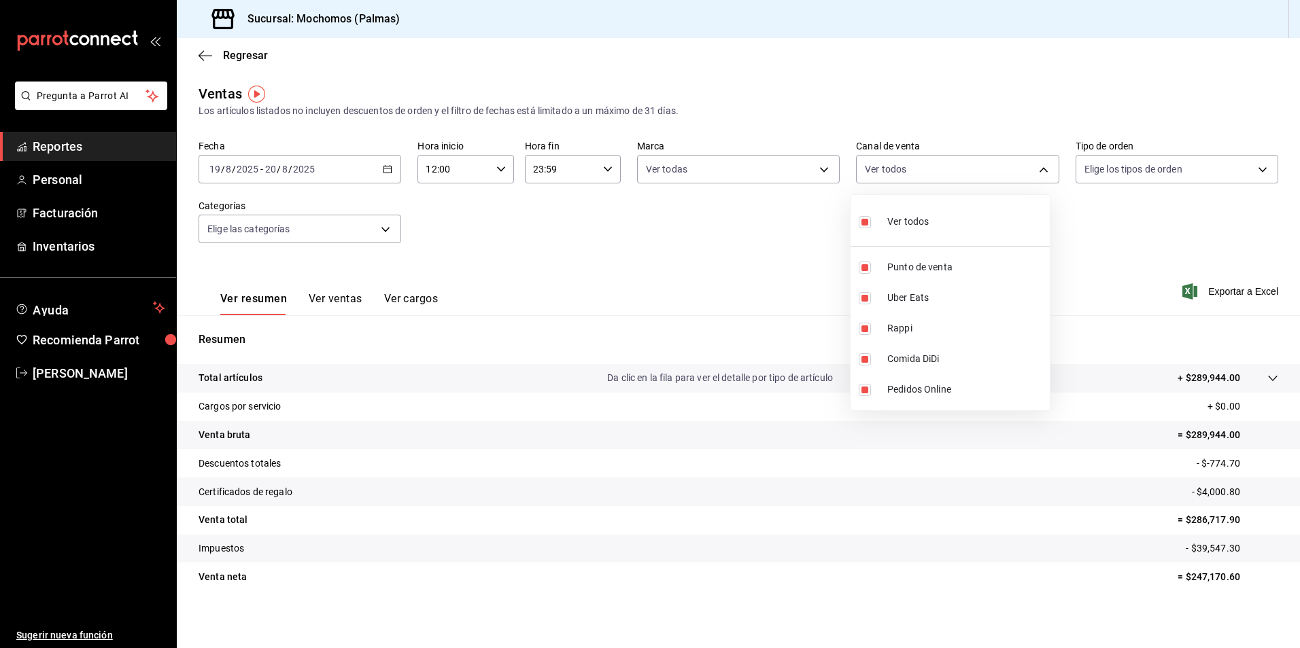
click at [820, 171] on div at bounding box center [650, 324] width 1300 height 648
click at [818, 171] on body "Pregunta a Parrot AI Reportes Personal Facturación Inventarios Ayuda Recomienda…" at bounding box center [650, 324] width 1300 height 648
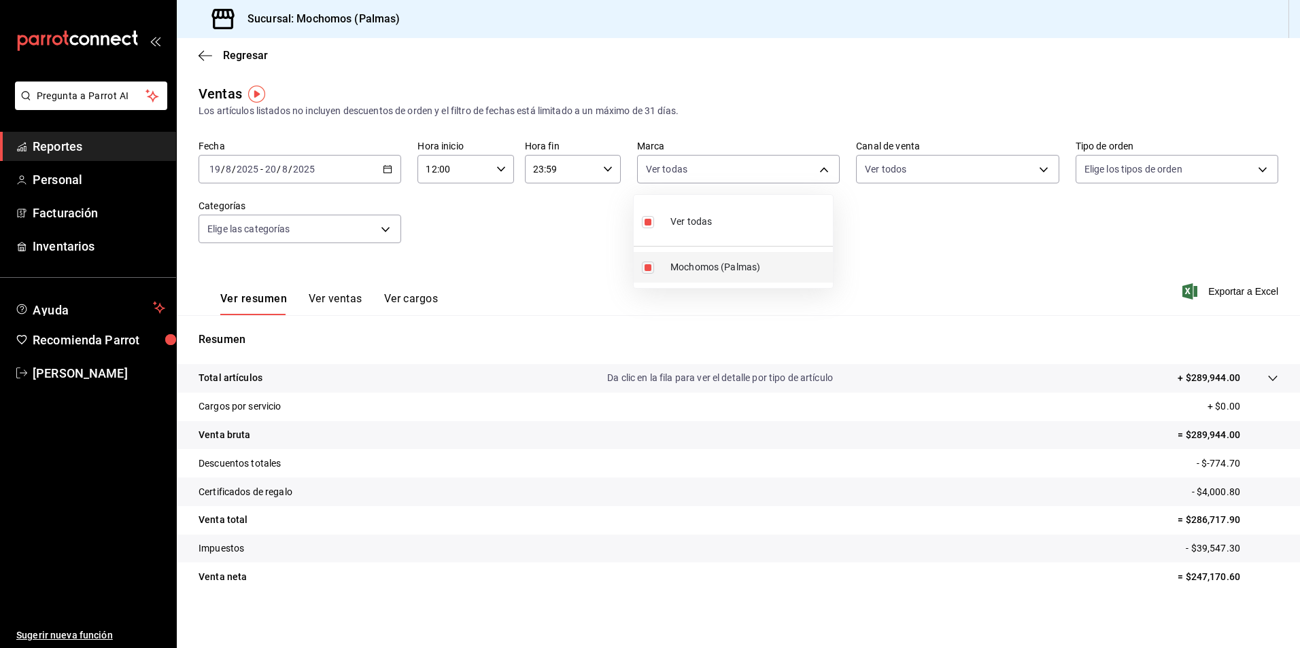
click at [648, 266] on input "checkbox" at bounding box center [648, 268] width 12 height 12
checkbox input "false"
click at [648, 271] on input "checkbox" at bounding box center [648, 268] width 12 height 12
checkbox input "true"
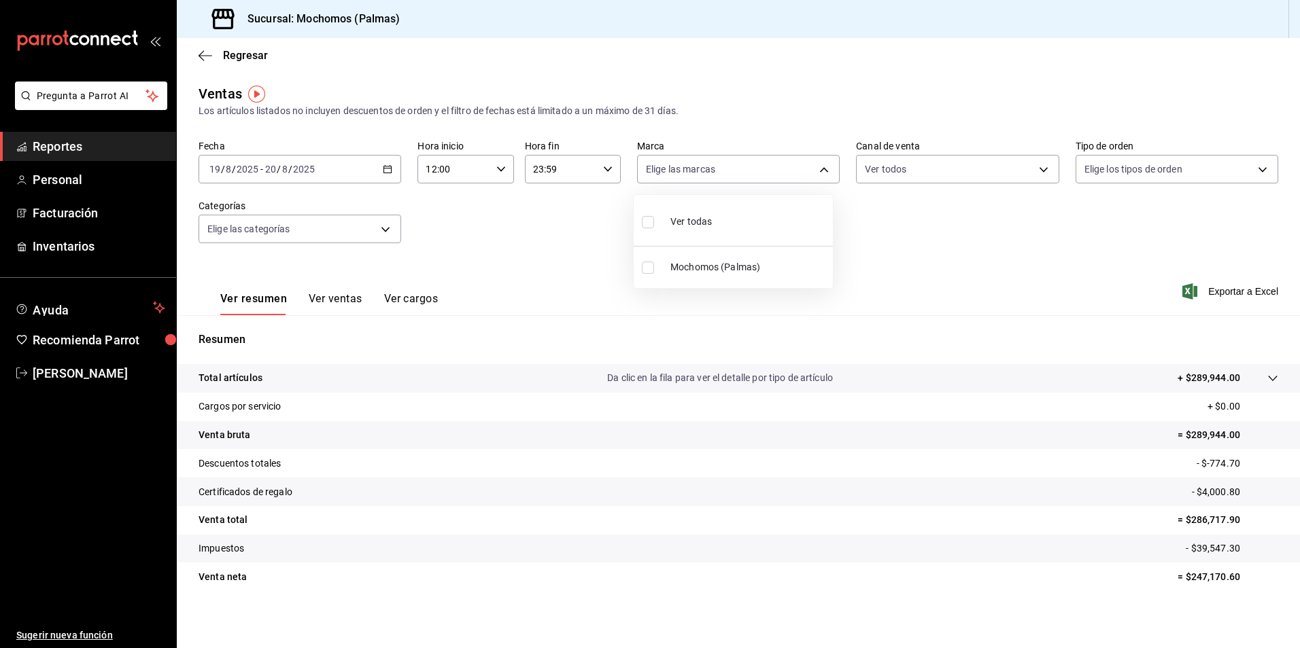
type input "70f98016-ab90-4f26-81e6-ab4884d8d8a0"
checkbox input "true"
click at [1155, 163] on div at bounding box center [650, 324] width 1300 height 648
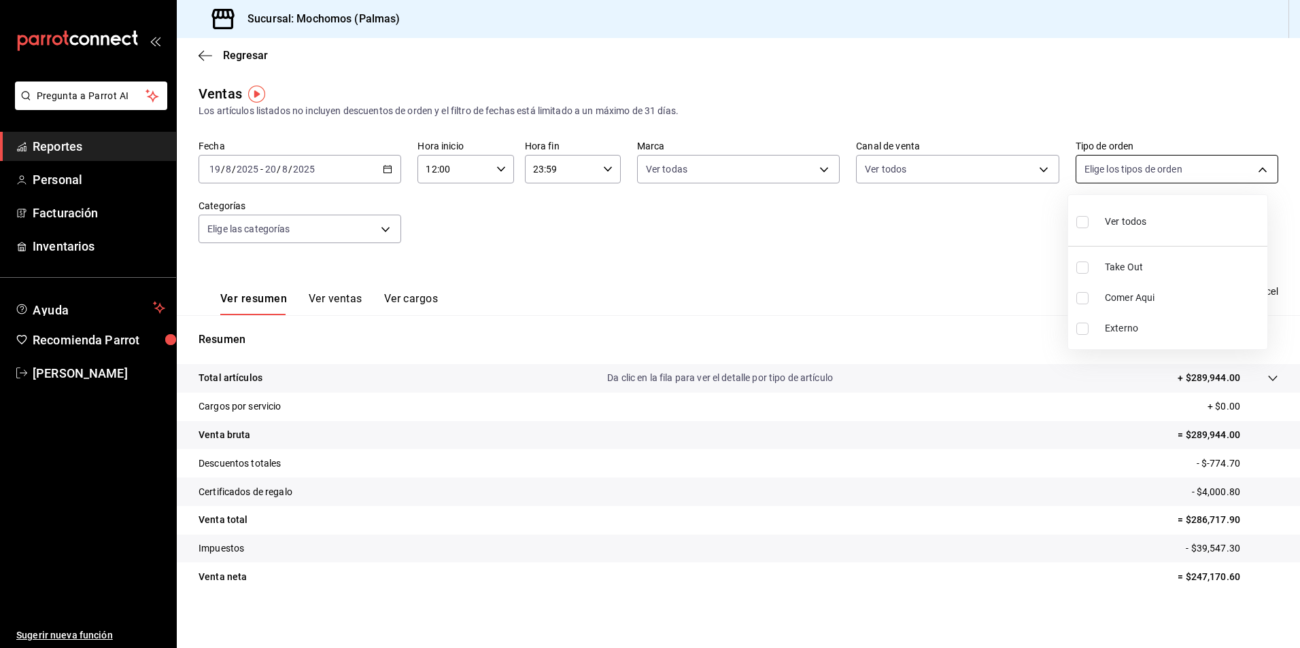
click at [1166, 171] on body "Pregunta a Parrot AI Reportes Personal Facturación Inventarios Ayuda Recomienda…" at bounding box center [650, 324] width 1300 height 648
click at [1076, 220] on input "checkbox" at bounding box center [1082, 222] width 12 height 12
checkbox input "true"
type input "1406dacc-122d-474b-a961-72adf1b142d8,23052771-8e1b-43e3-b7da-1a661d939937,EXTER…"
checkbox input "true"
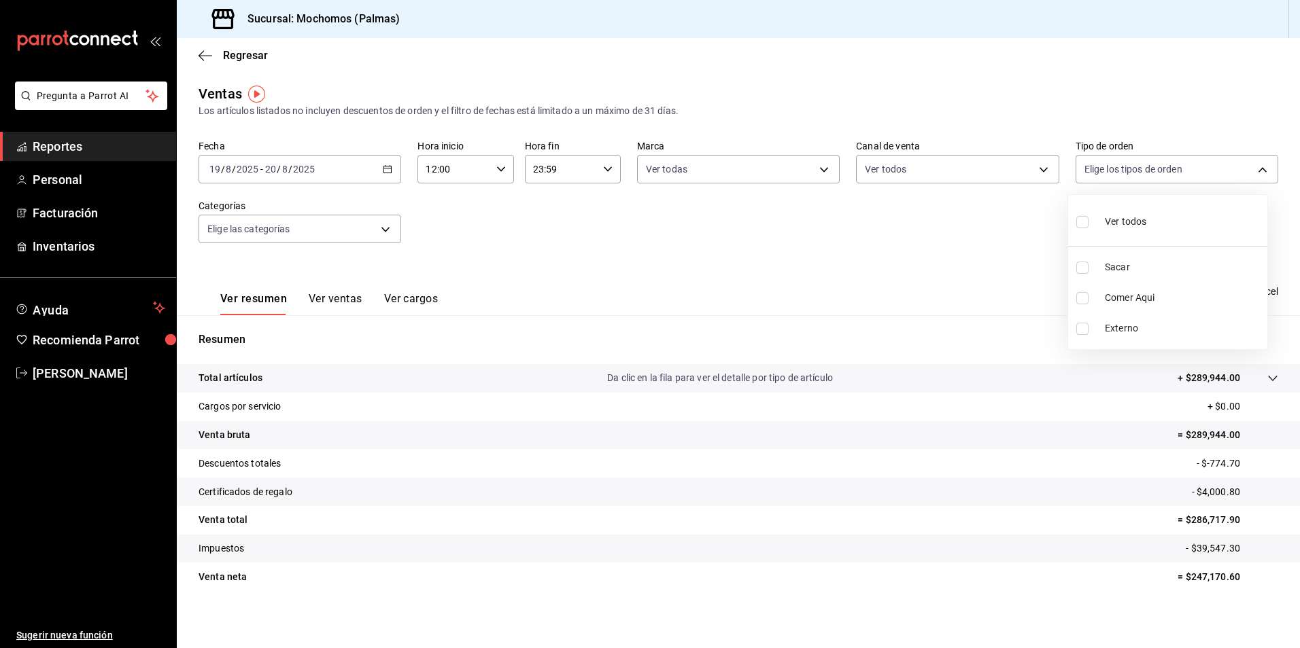
checkbox input "true"
click at [384, 230] on div at bounding box center [650, 324] width 1300 height 648
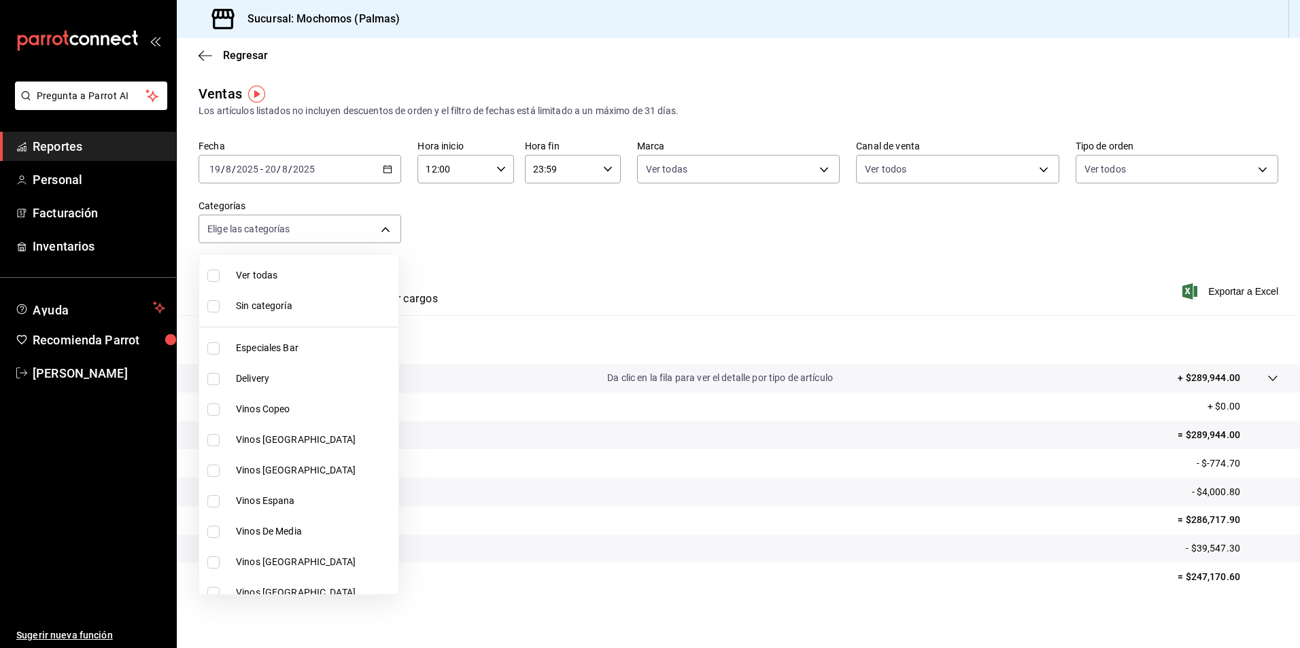
click at [377, 230] on body "Pregunta a Parrot AI Reportes Personal Facturación Inventarios Ayuda Recomienda…" at bounding box center [650, 324] width 1300 height 648
click at [212, 277] on input "checkbox" at bounding box center [213, 276] width 12 height 12
checkbox input "true"
type input "bf8485d7-e0cc-45c4-ab71-007f8ecc3e56,b9965cb2-92ec-4840-853f-0e08f184e216,7b542…"
checkbox input "true"
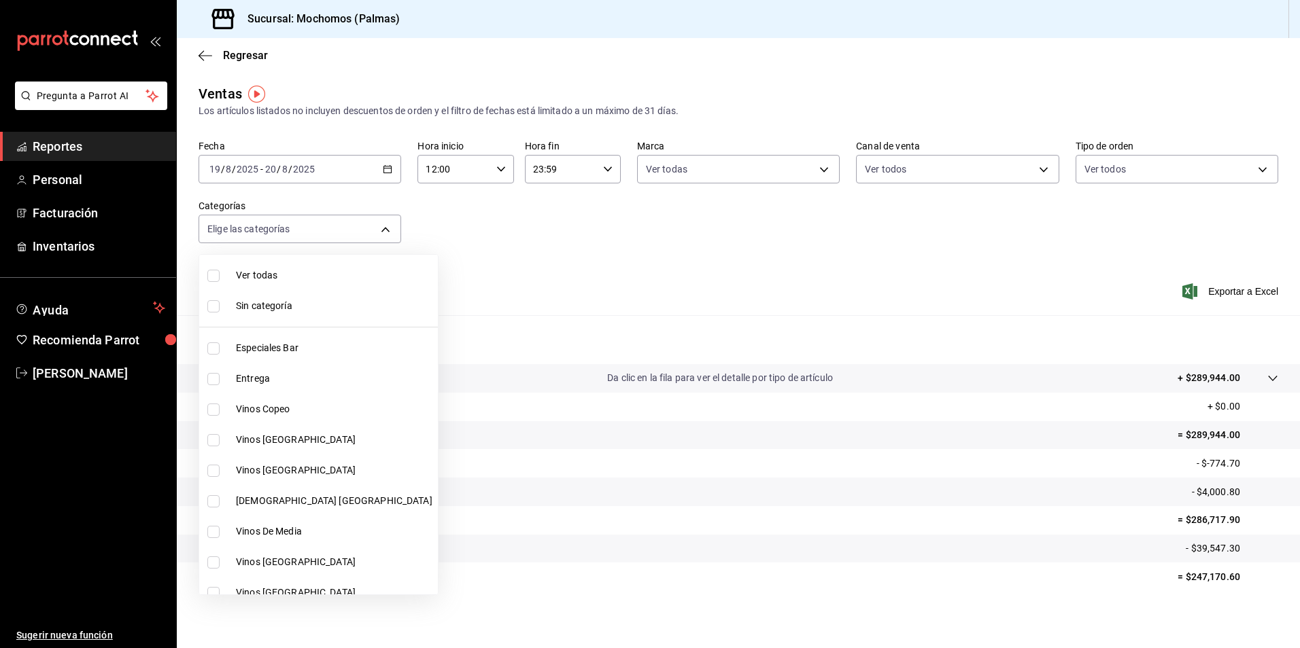
checkbox input "true"
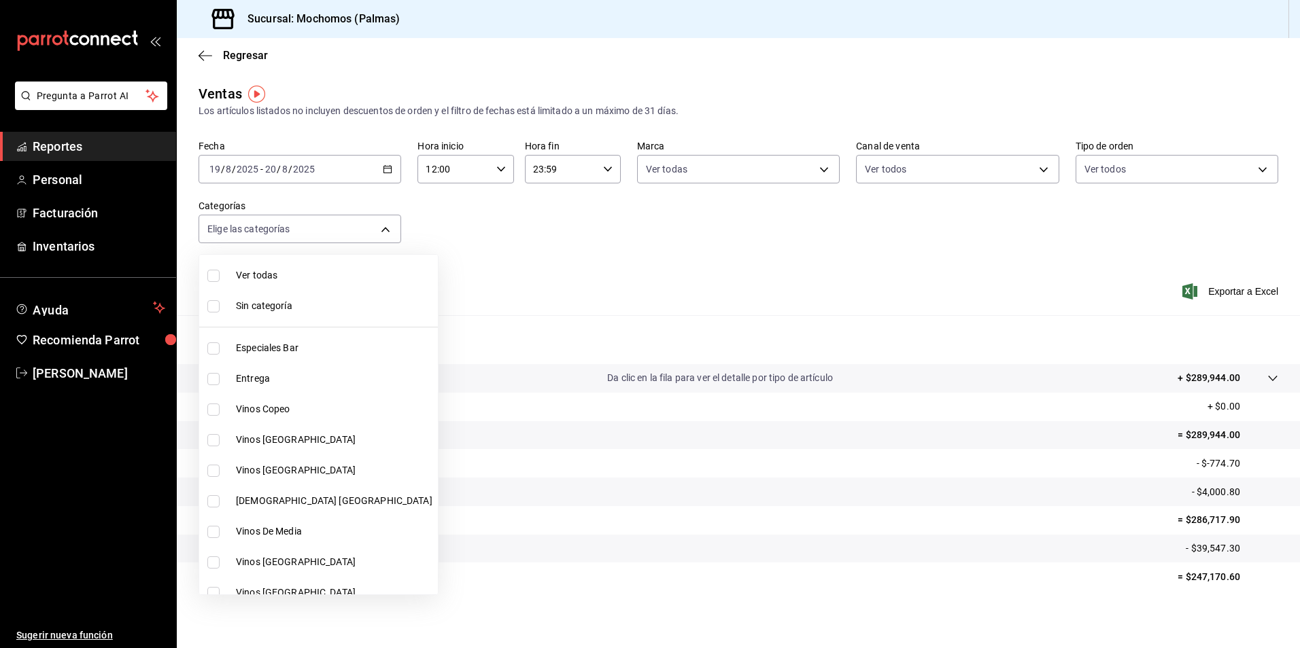
checkbox input "true"
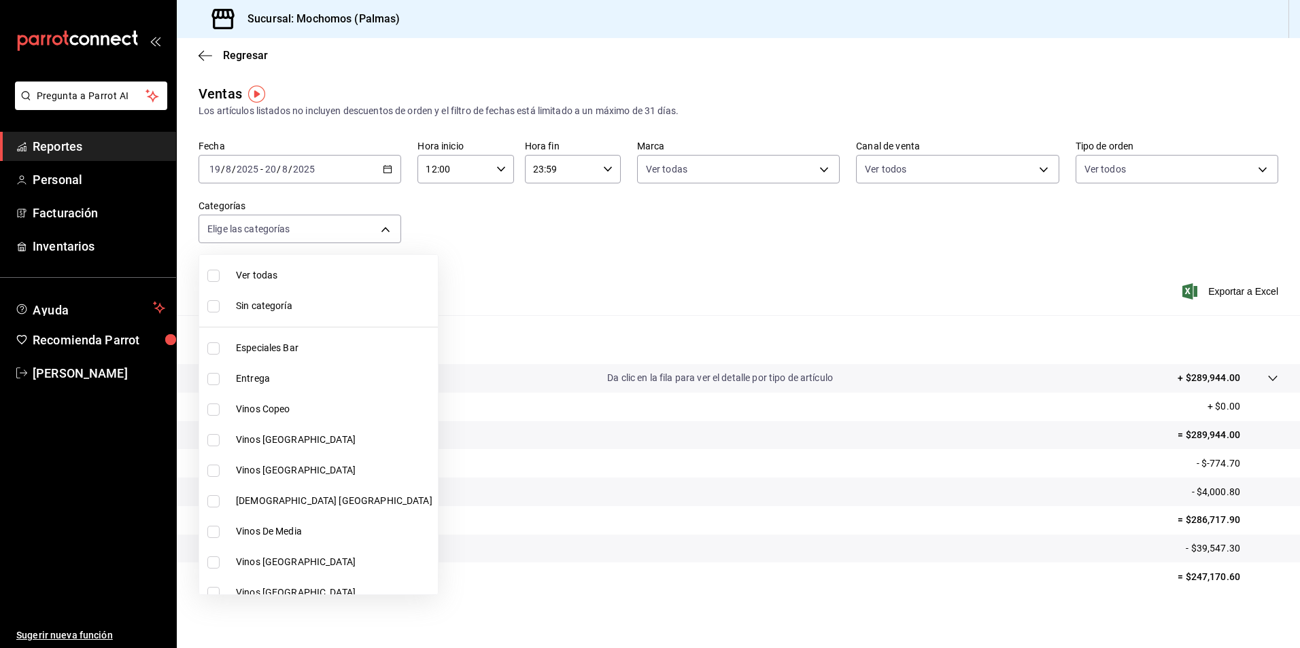
checkbox input "true"
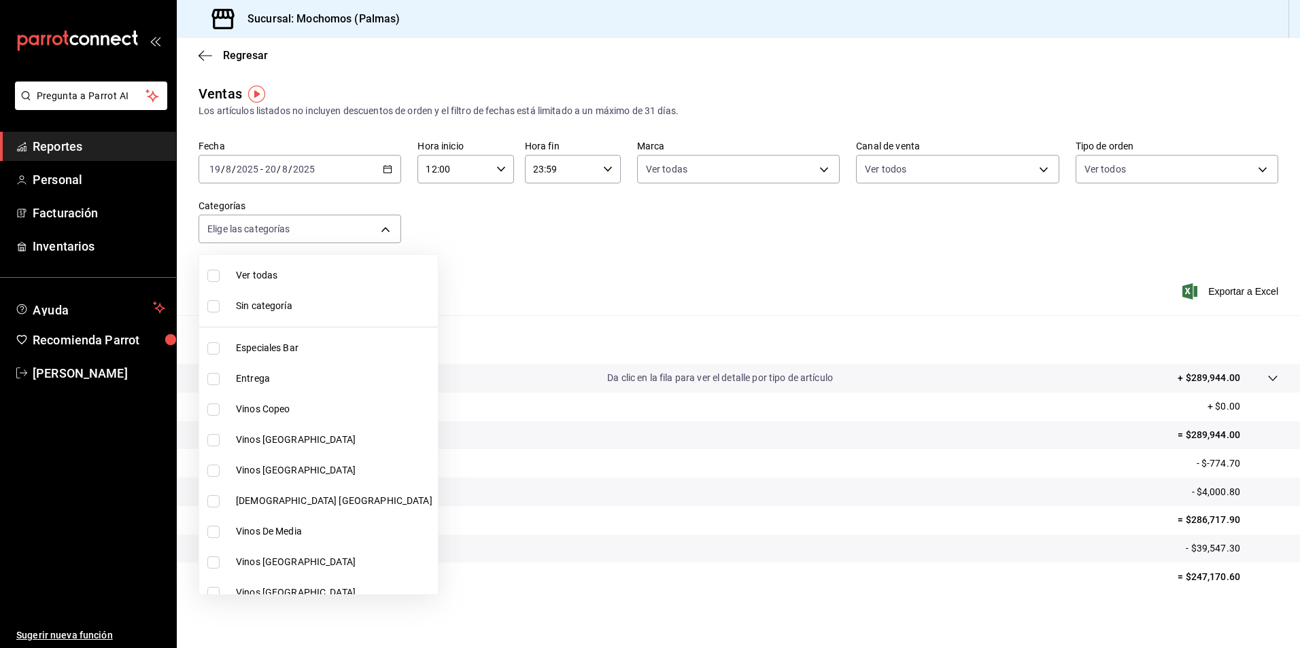
checkbox input "true"
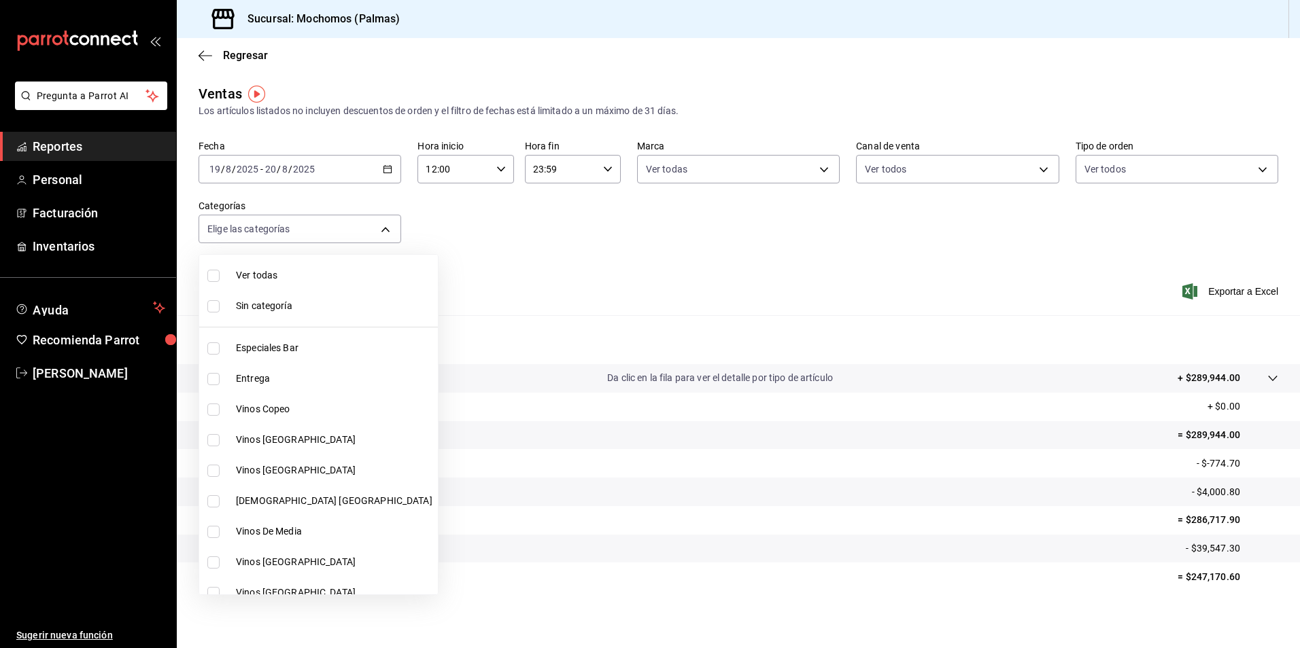
checkbox input "true"
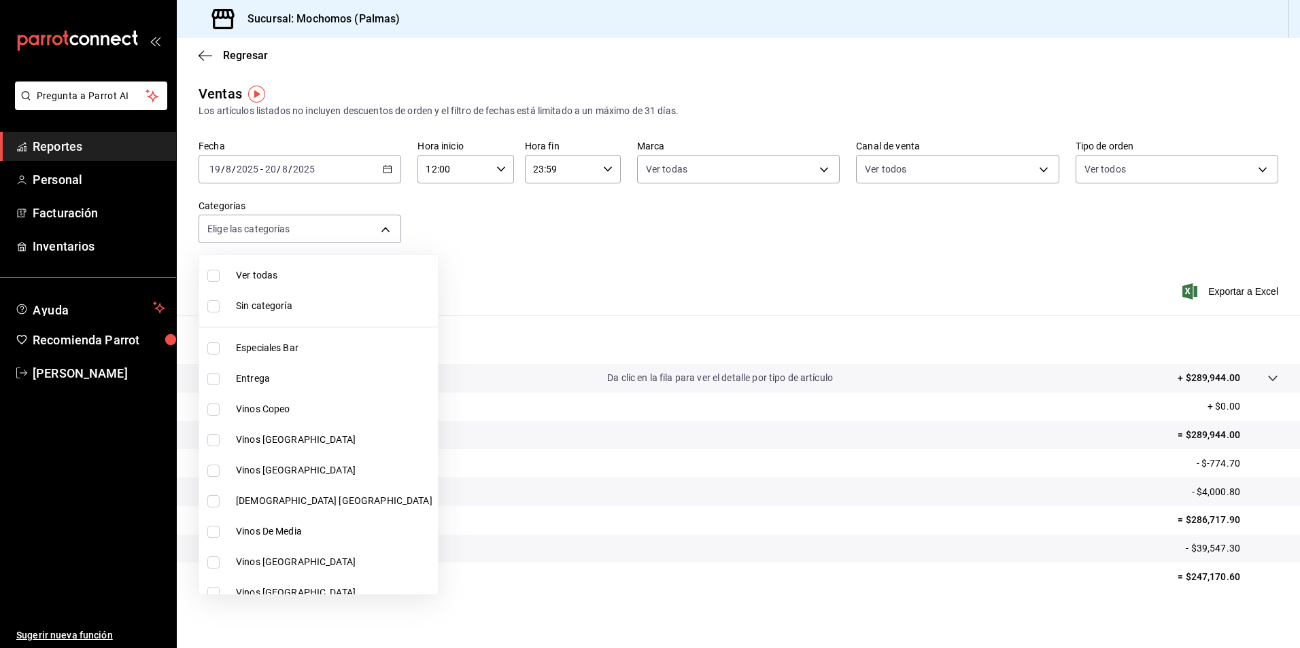
checkbox input "true"
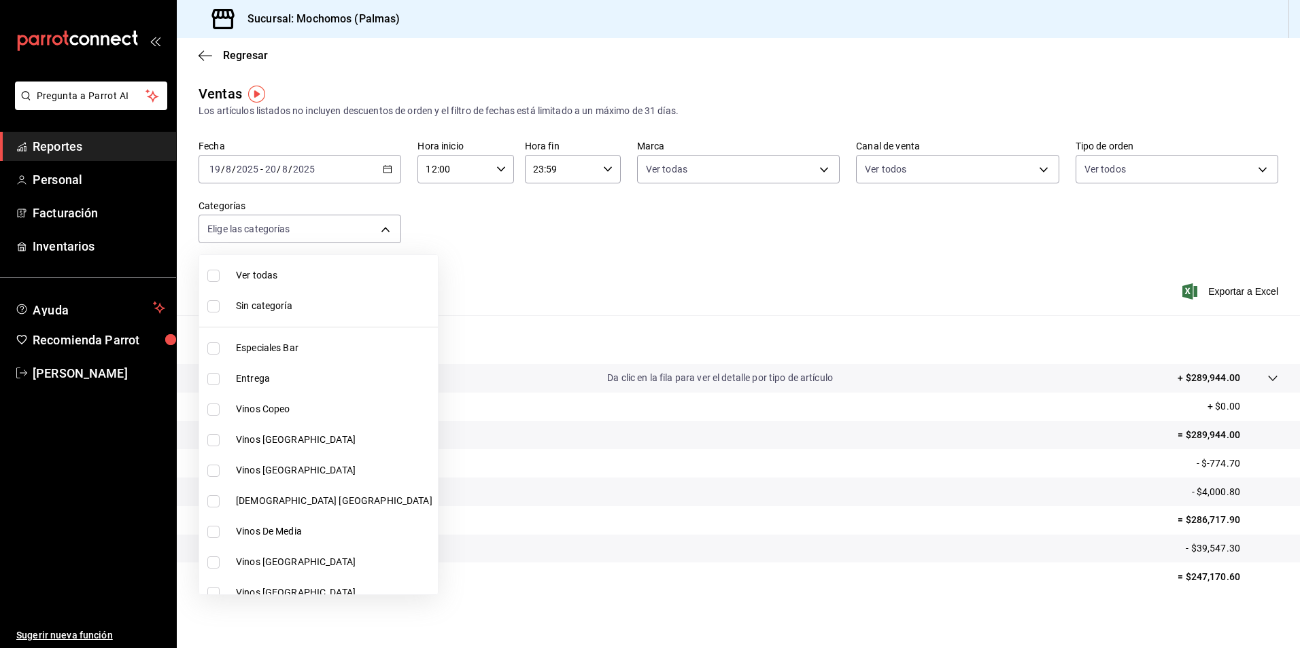
checkbox input "true"
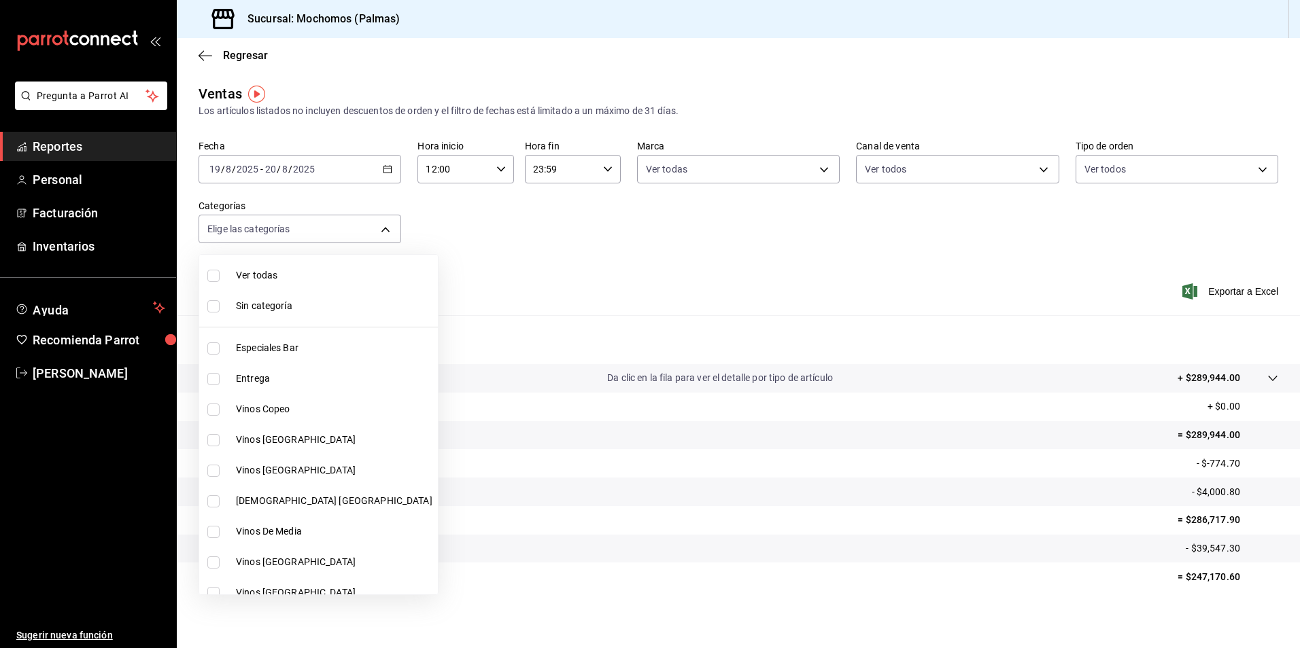
checkbox input "true"
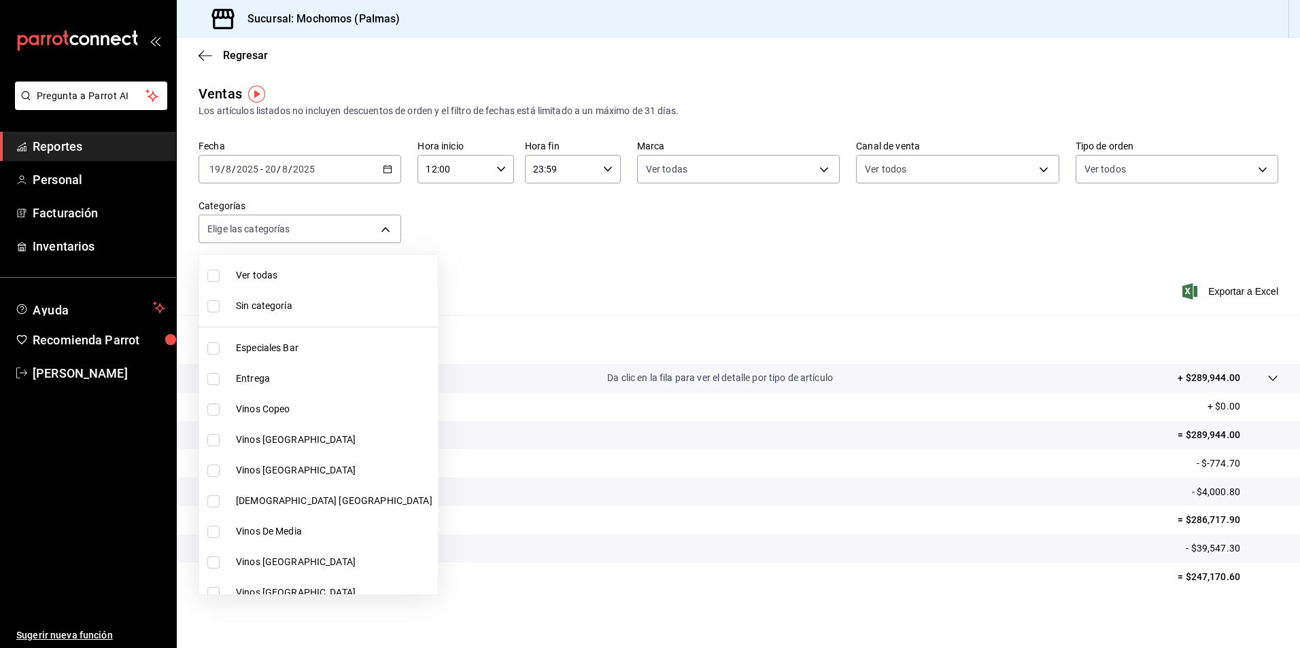
checkbox input "true"
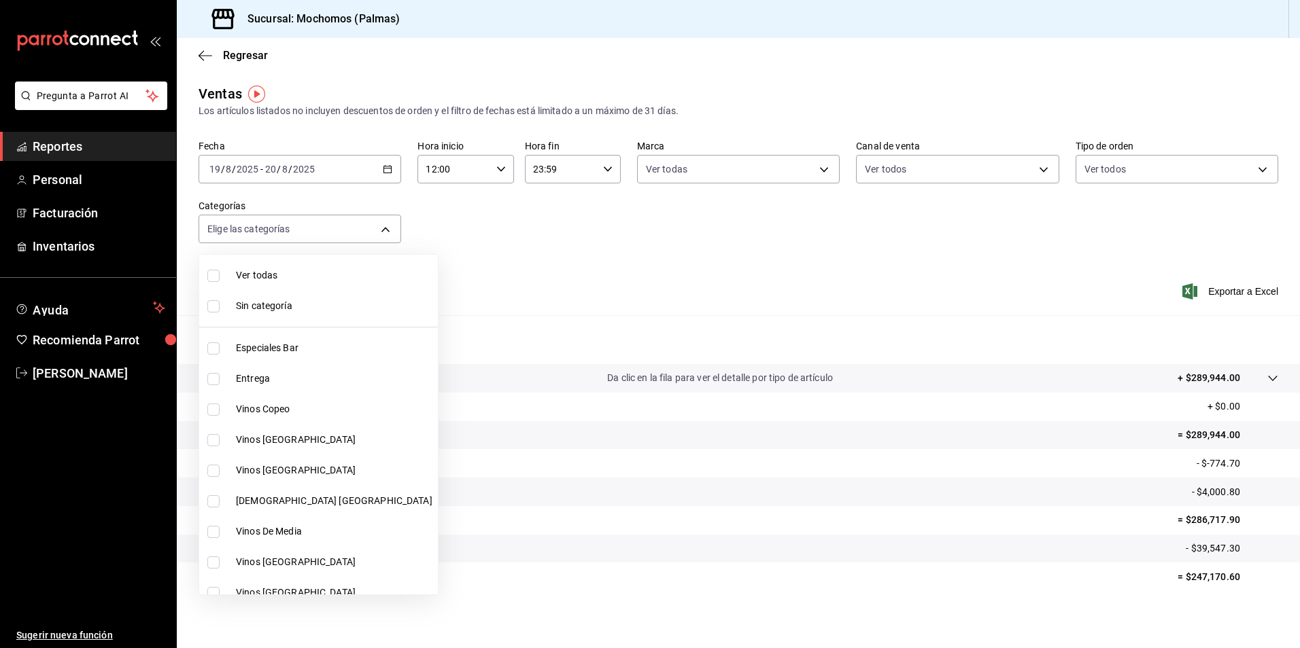
checkbox input "true"
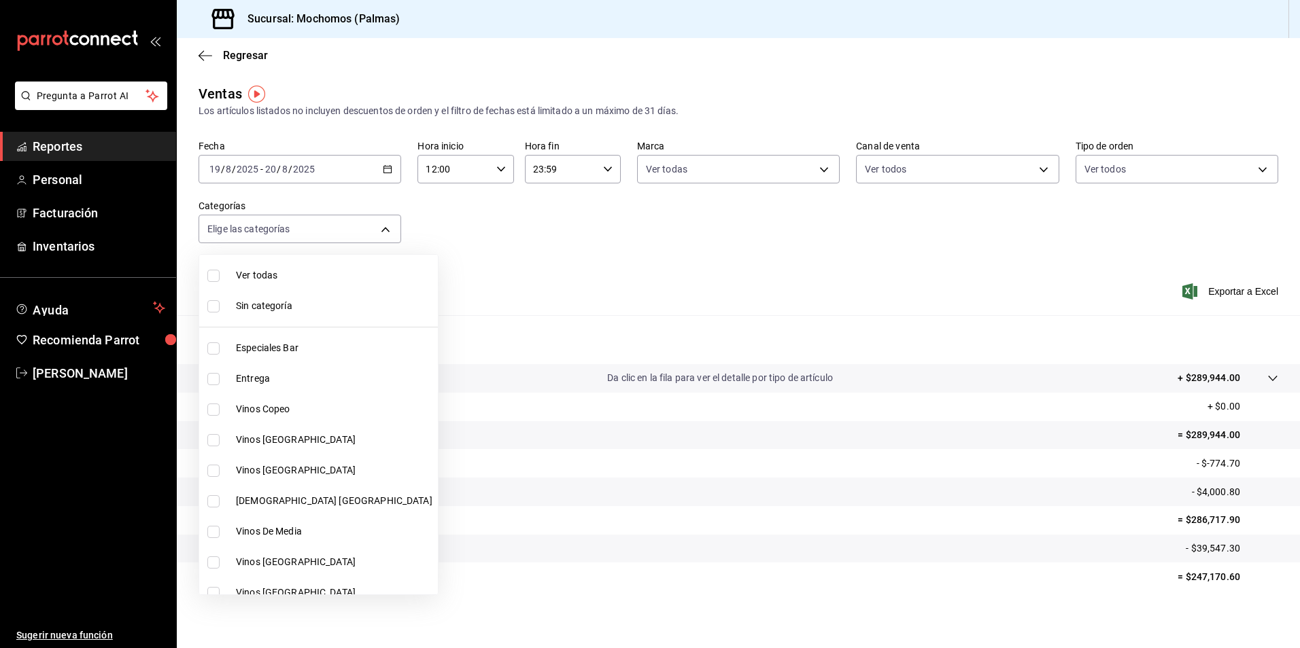
checkbox input "true"
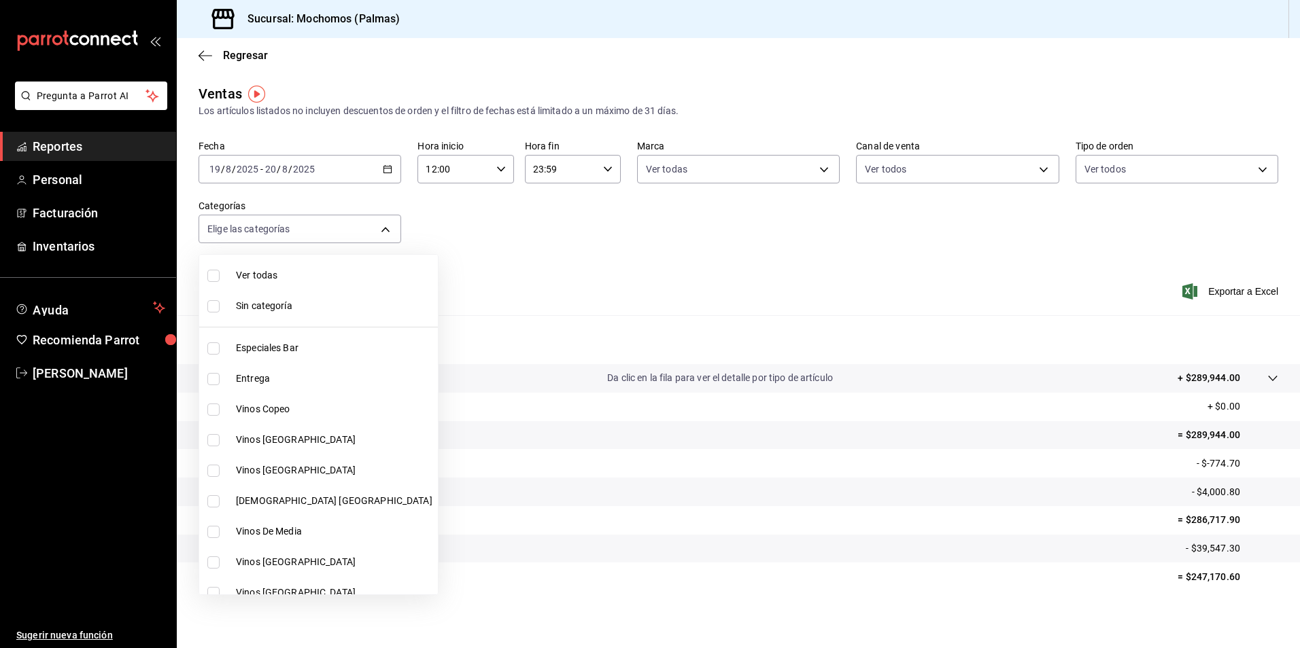
checkbox input "true"
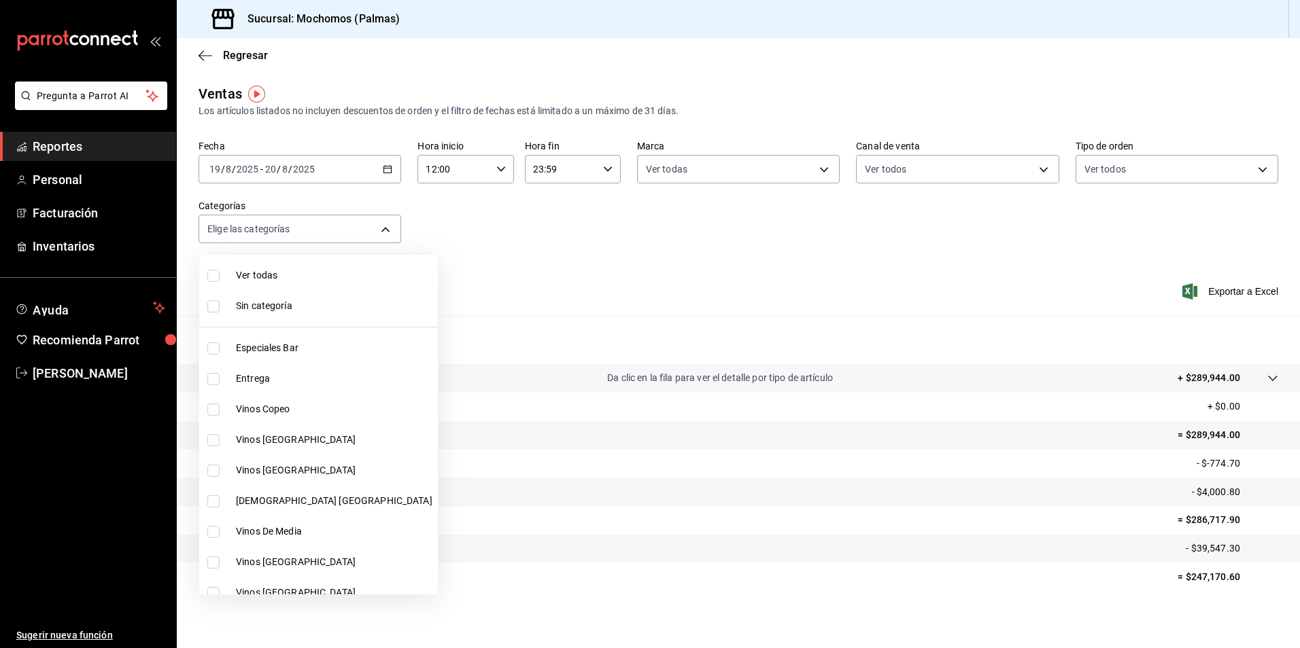
checkbox input "true"
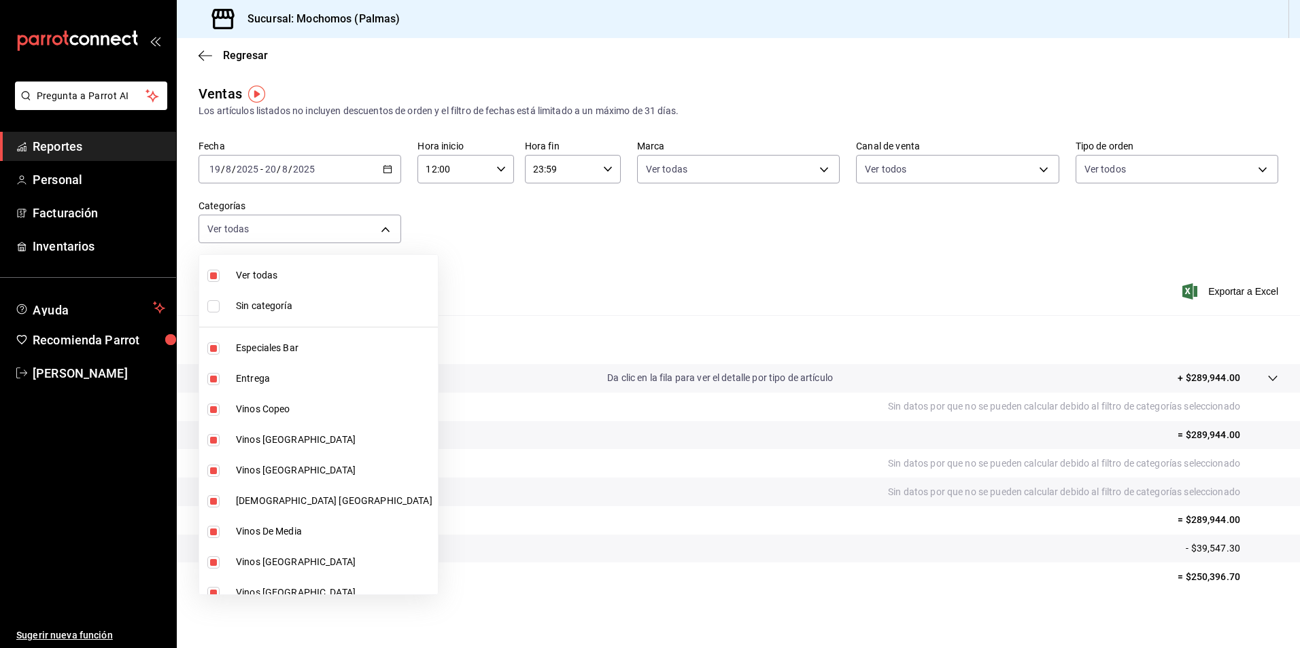
click at [685, 278] on div at bounding box center [650, 324] width 1300 height 648
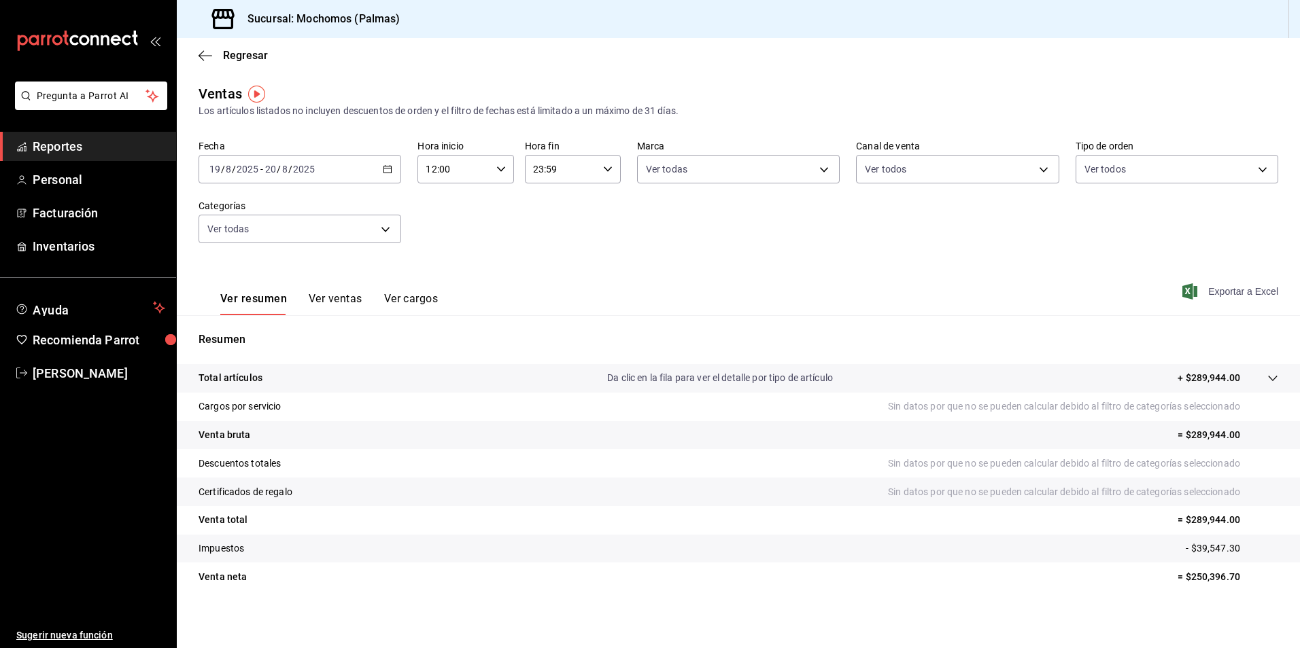
click at [1216, 290] on font "Exportar a Excel" at bounding box center [1243, 291] width 70 height 11
